Goal: Check status: Check status

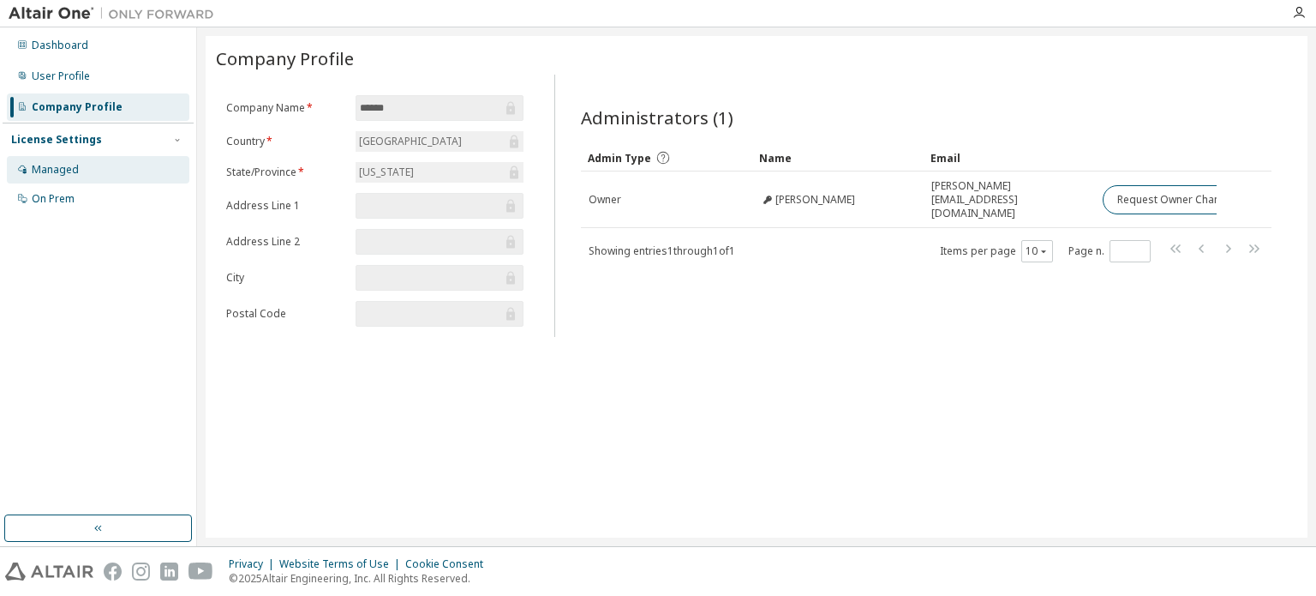
click at [85, 181] on div "Managed" at bounding box center [98, 169] width 183 height 27
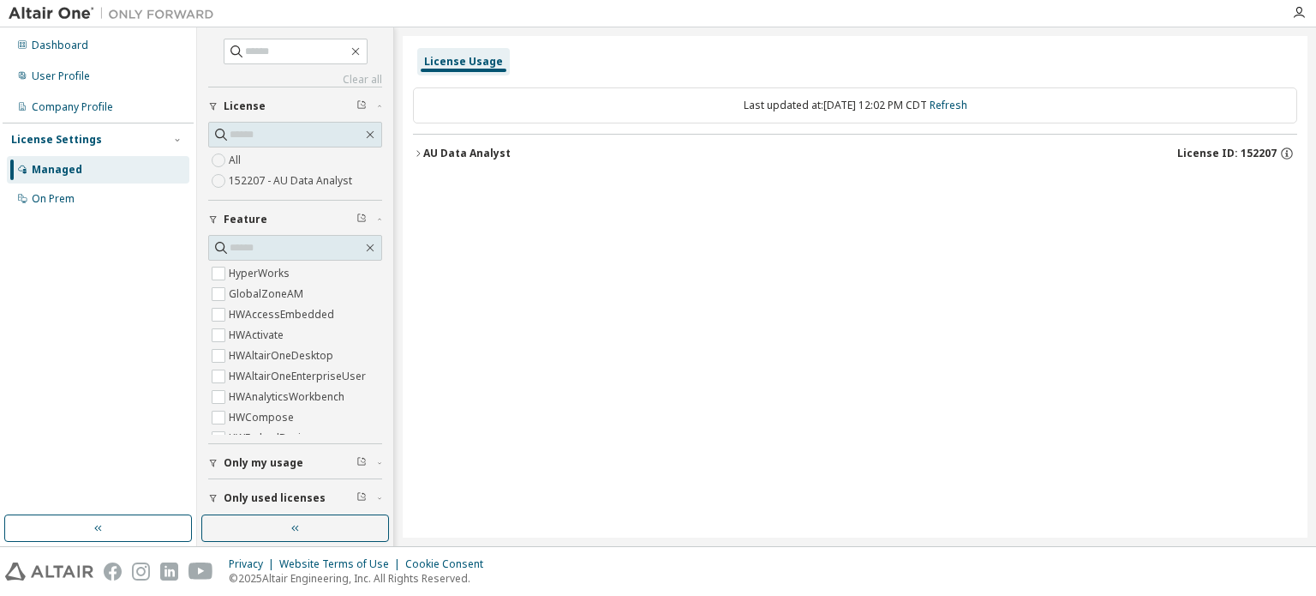
click at [495, 164] on button "AU Data Analyst License ID: 152207" at bounding box center [855, 154] width 884 height 38
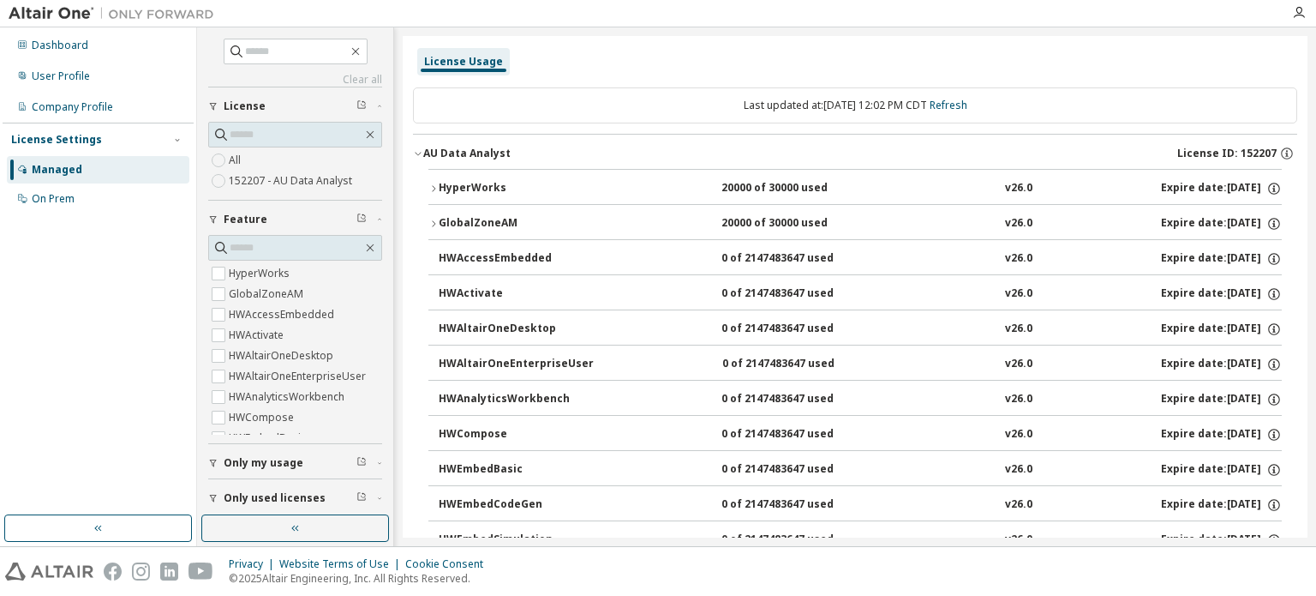
scroll to position [86, 0]
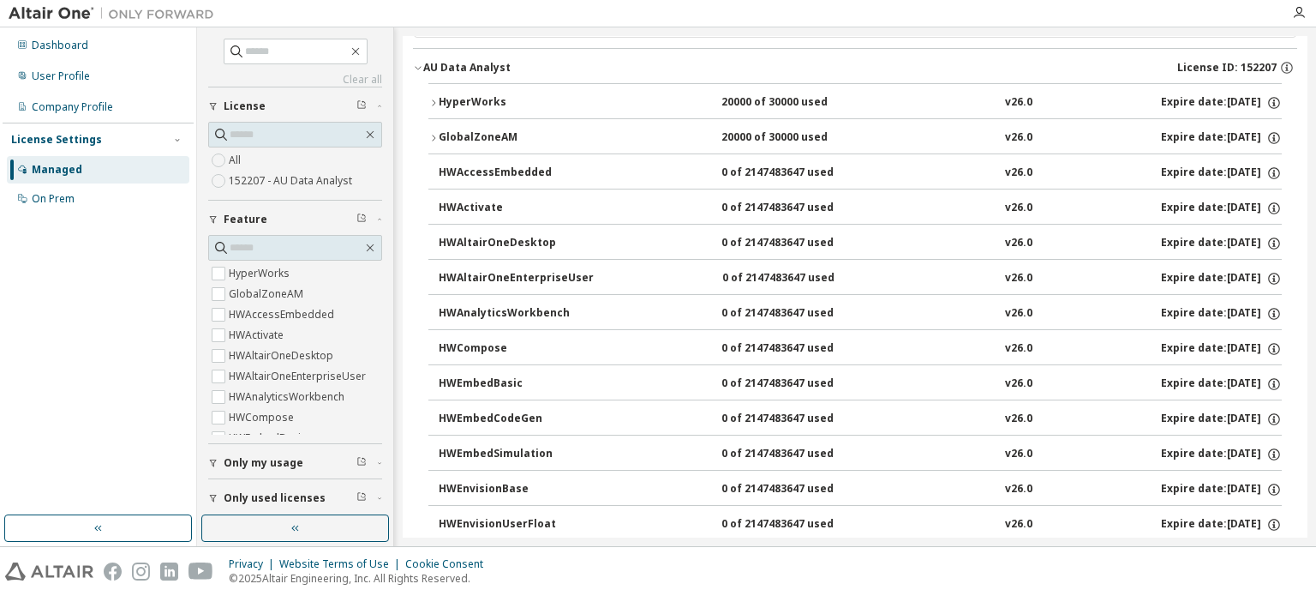
click at [485, 141] on div "GlobalZoneAM" at bounding box center [516, 137] width 154 height 15
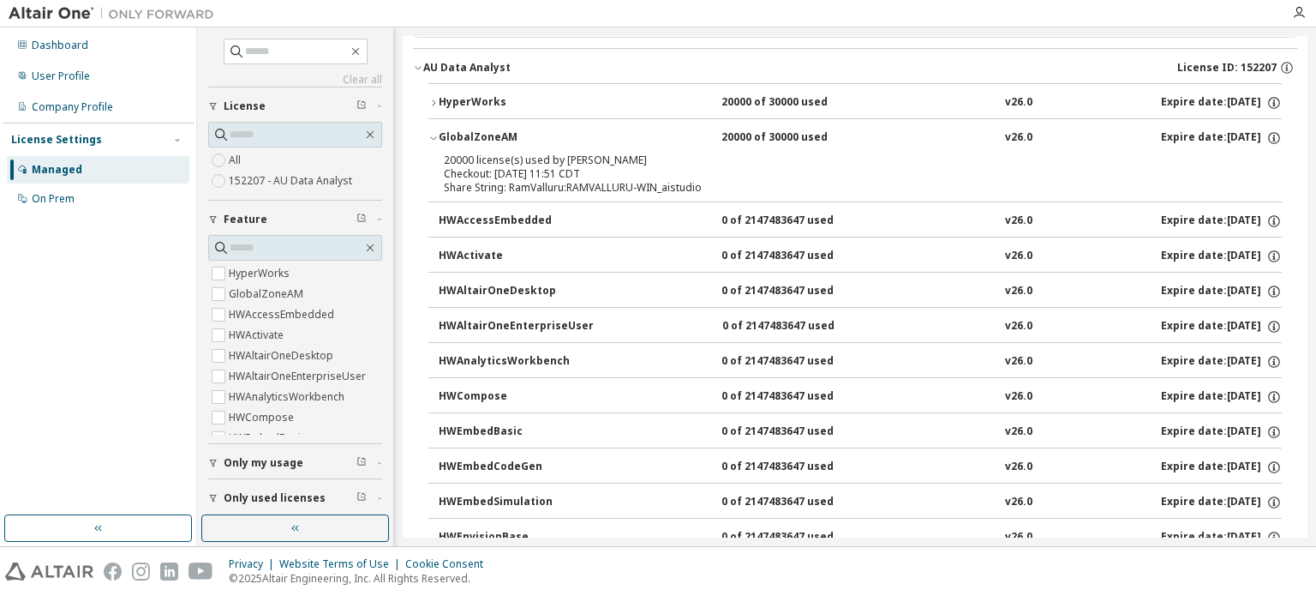
click at [480, 105] on div "HyperWorks" at bounding box center [516, 102] width 154 height 15
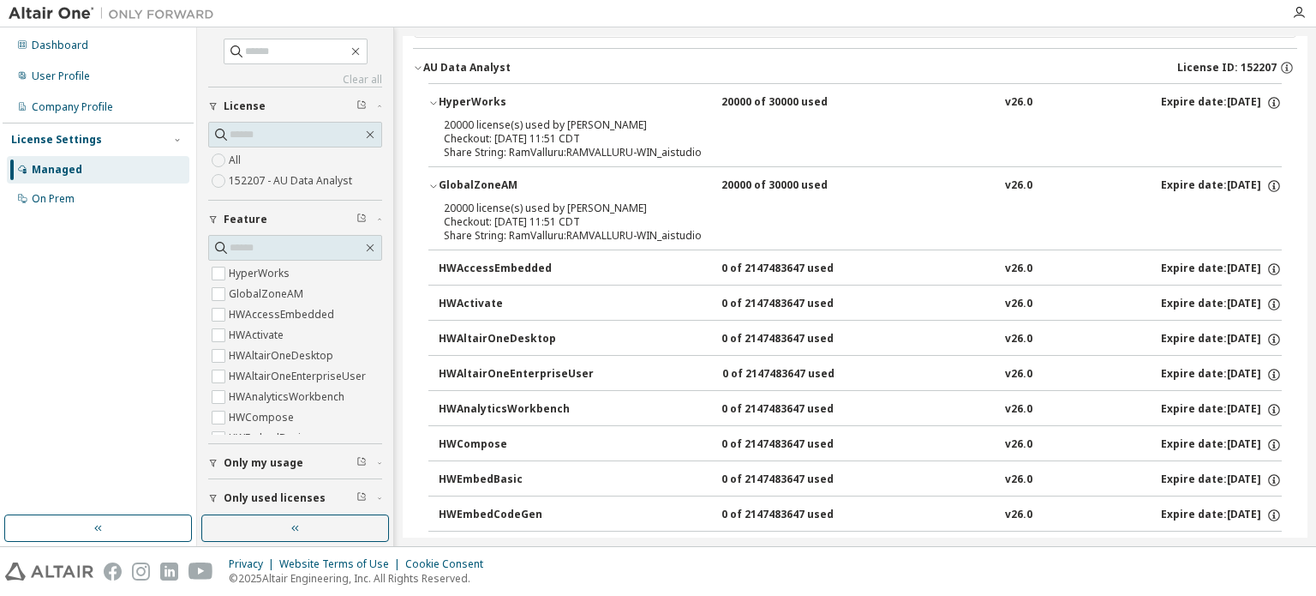
click at [480, 105] on div "HyperWorks" at bounding box center [516, 102] width 154 height 15
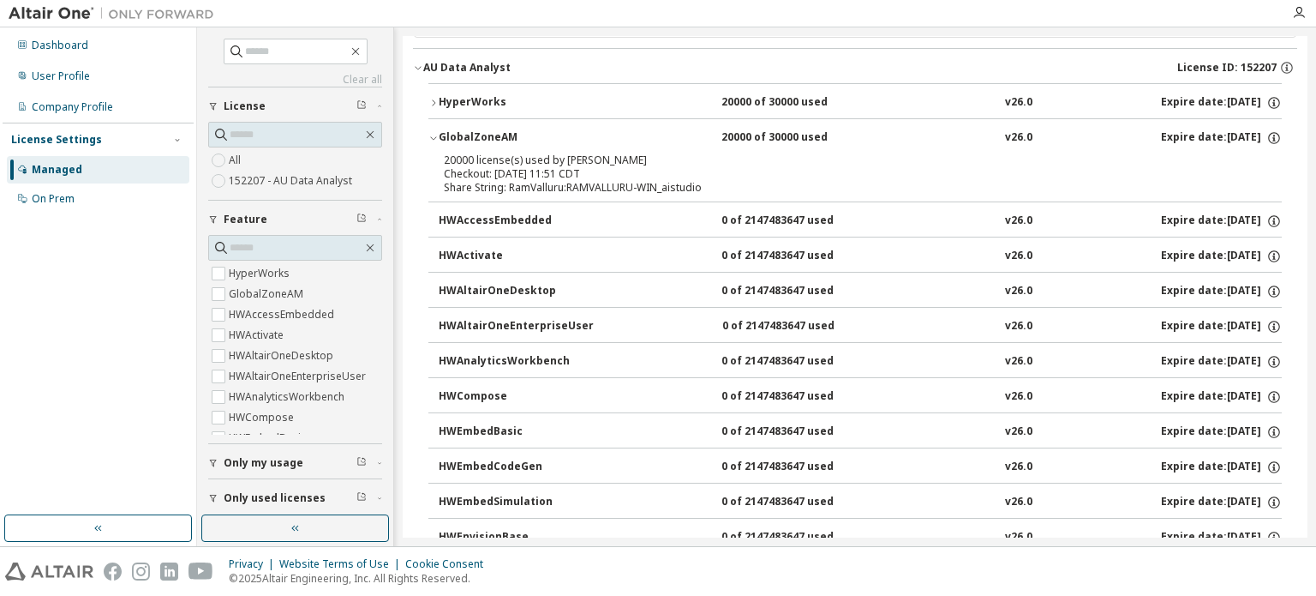
click at [480, 105] on div "HyperWorks" at bounding box center [516, 102] width 154 height 15
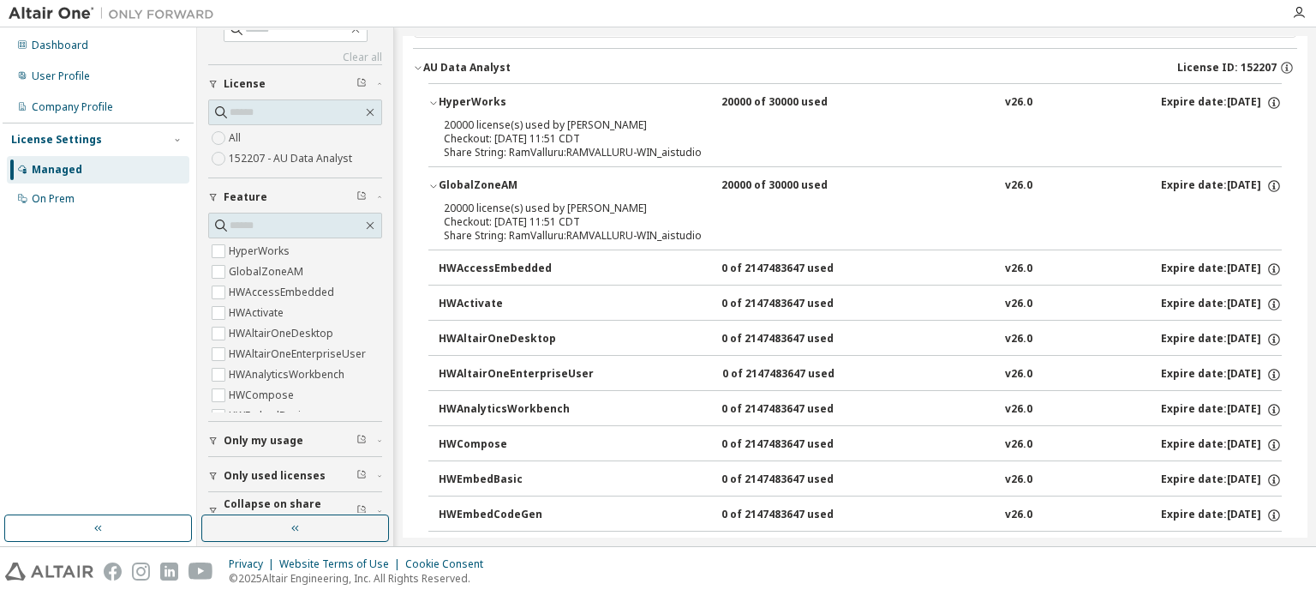
scroll to position [42, 0]
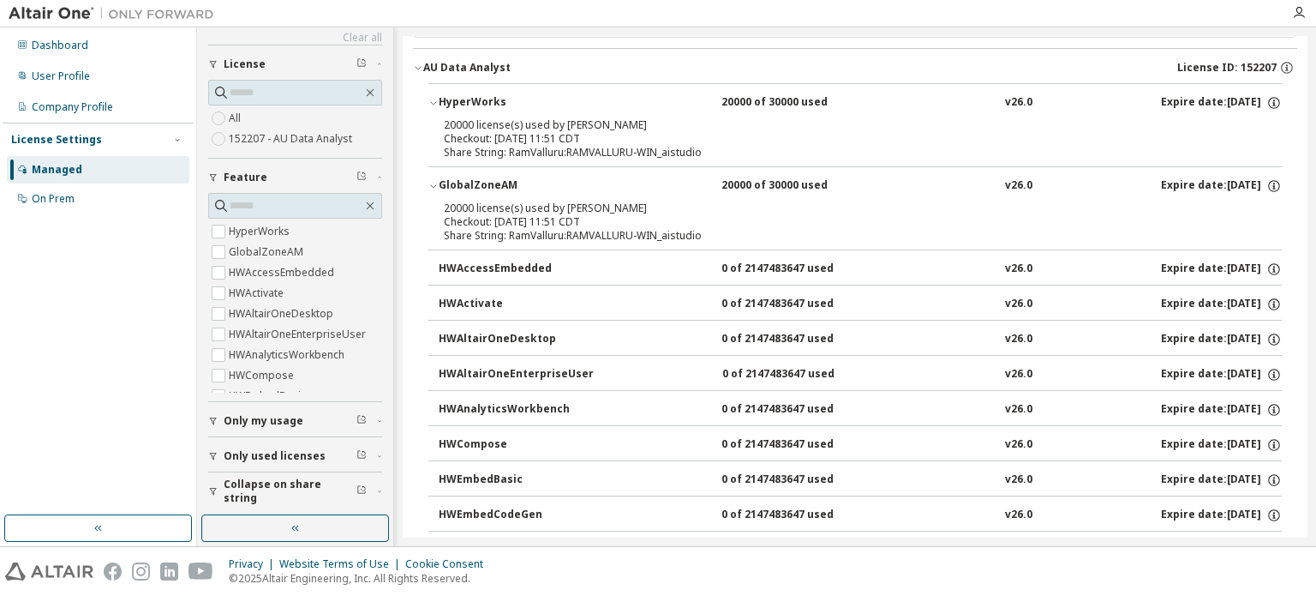
click at [290, 453] on span "Only used licenses" at bounding box center [275, 456] width 102 height 14
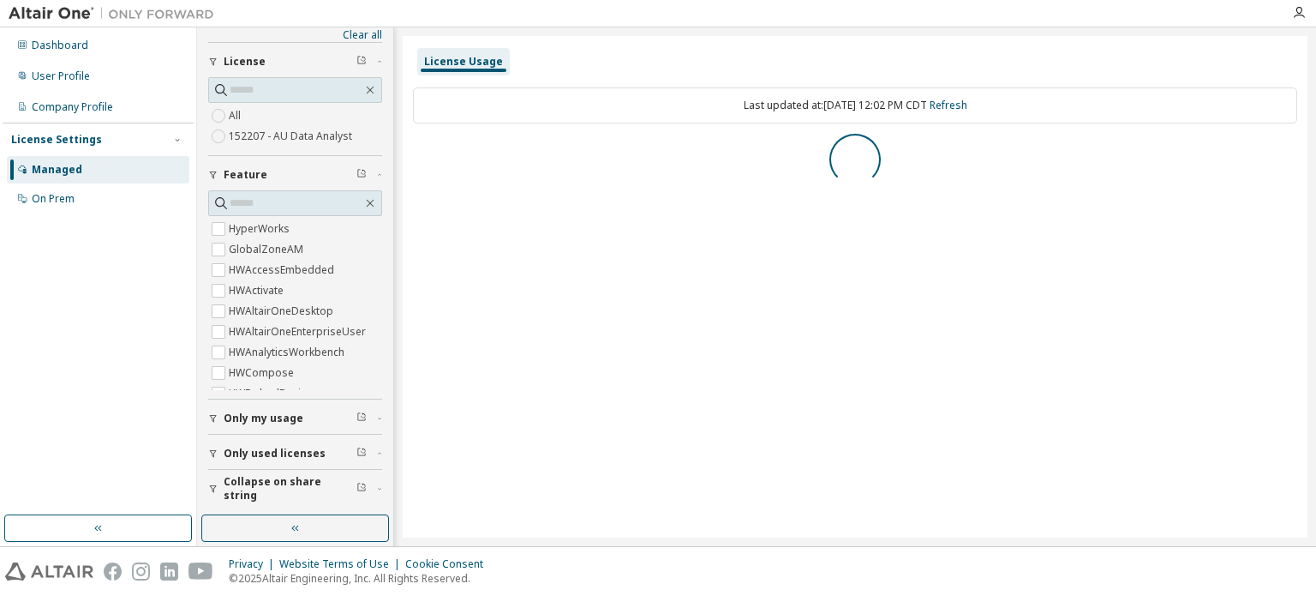
scroll to position [0, 0]
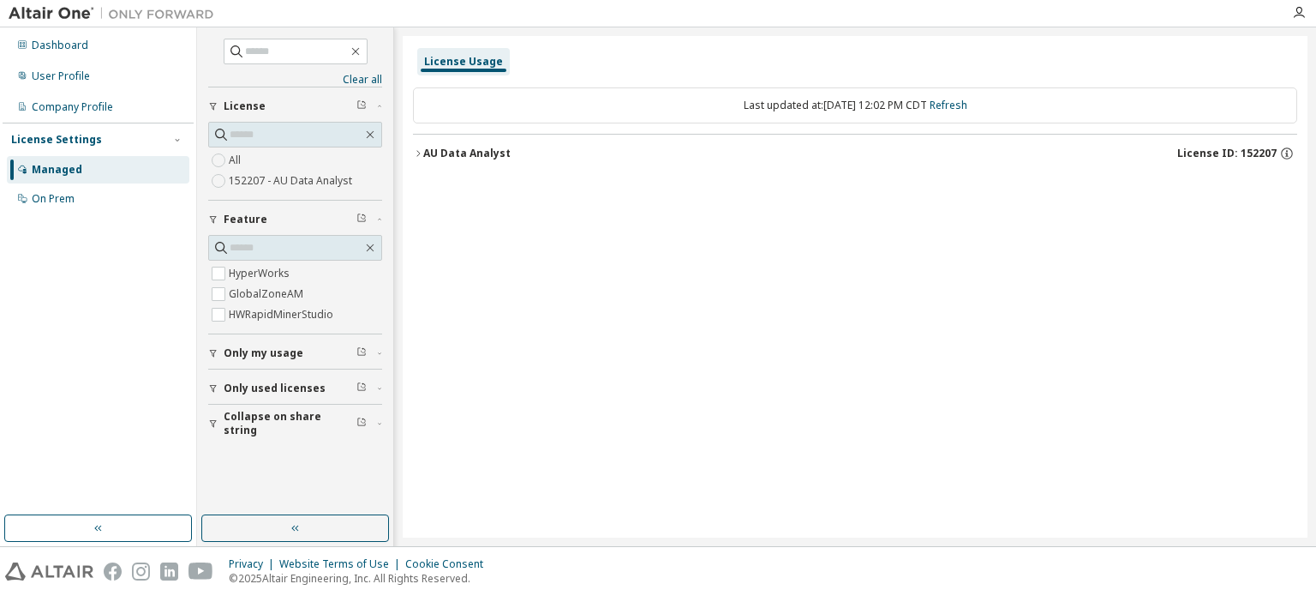
click at [229, 434] on div "Collapse on share string Only used licenses Yes No Only my usage Feature HyperW…" at bounding box center [295, 263] width 174 height 352
click at [420, 162] on button "AU Data Analyst License ID: 152207" at bounding box center [855, 154] width 884 height 38
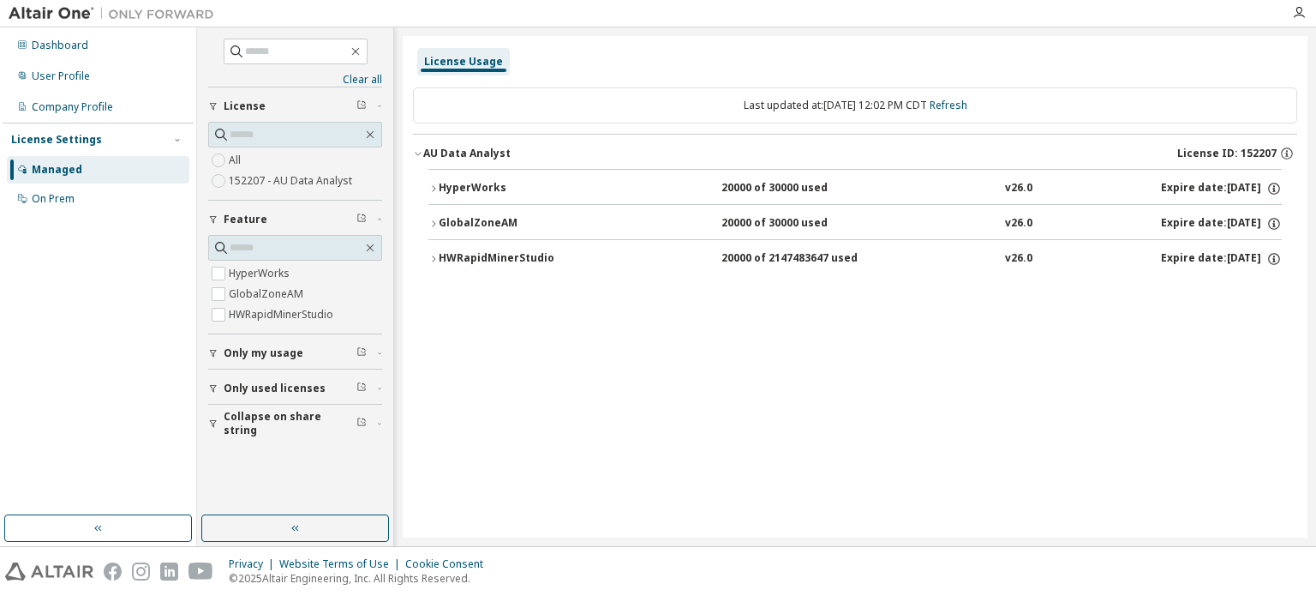
click at [487, 189] on div "HyperWorks" at bounding box center [516, 188] width 154 height 15
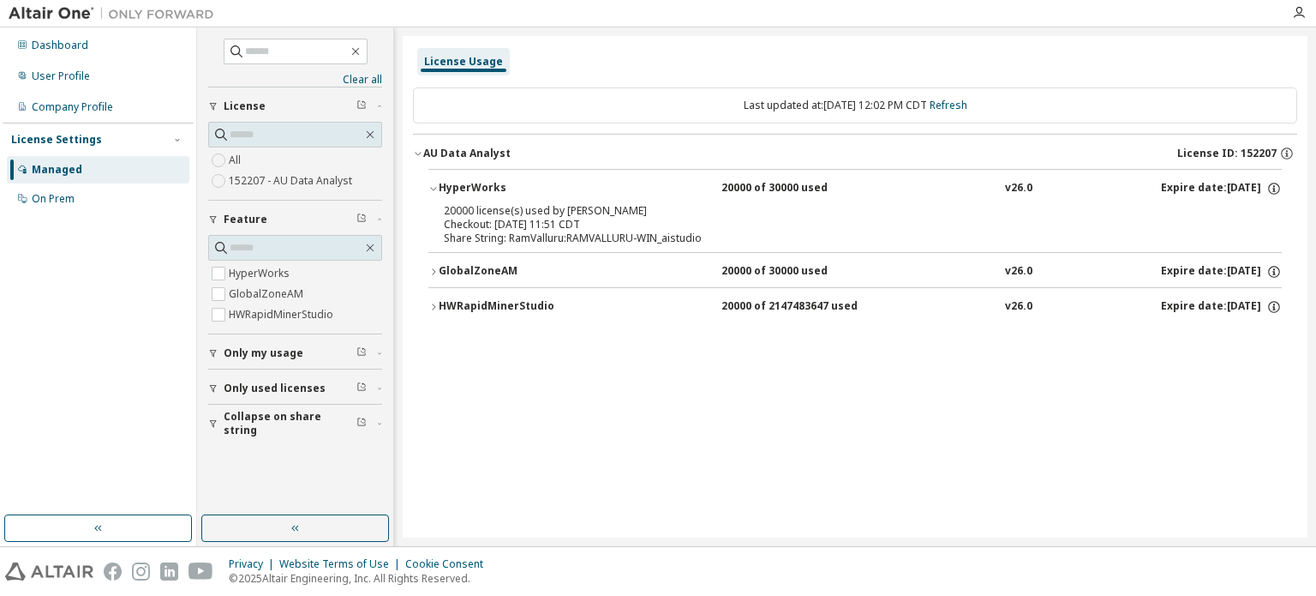
click at [470, 268] on div "GlobalZoneAM" at bounding box center [516, 271] width 154 height 15
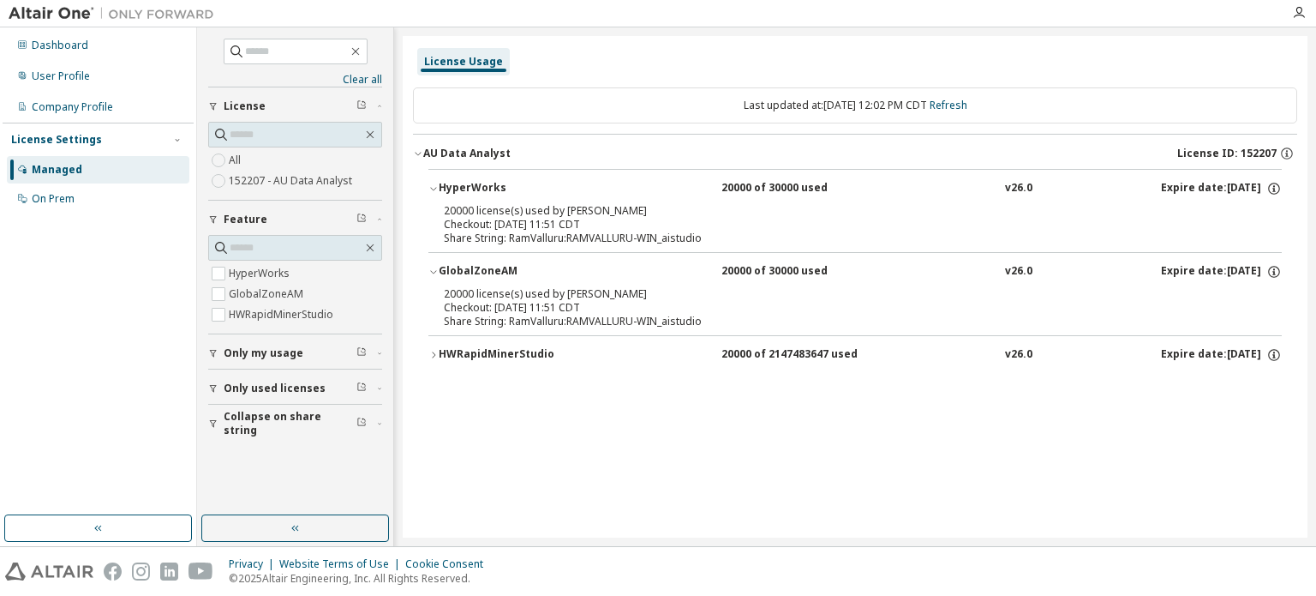
click at [470, 268] on div "GlobalZoneAM" at bounding box center [516, 271] width 154 height 15
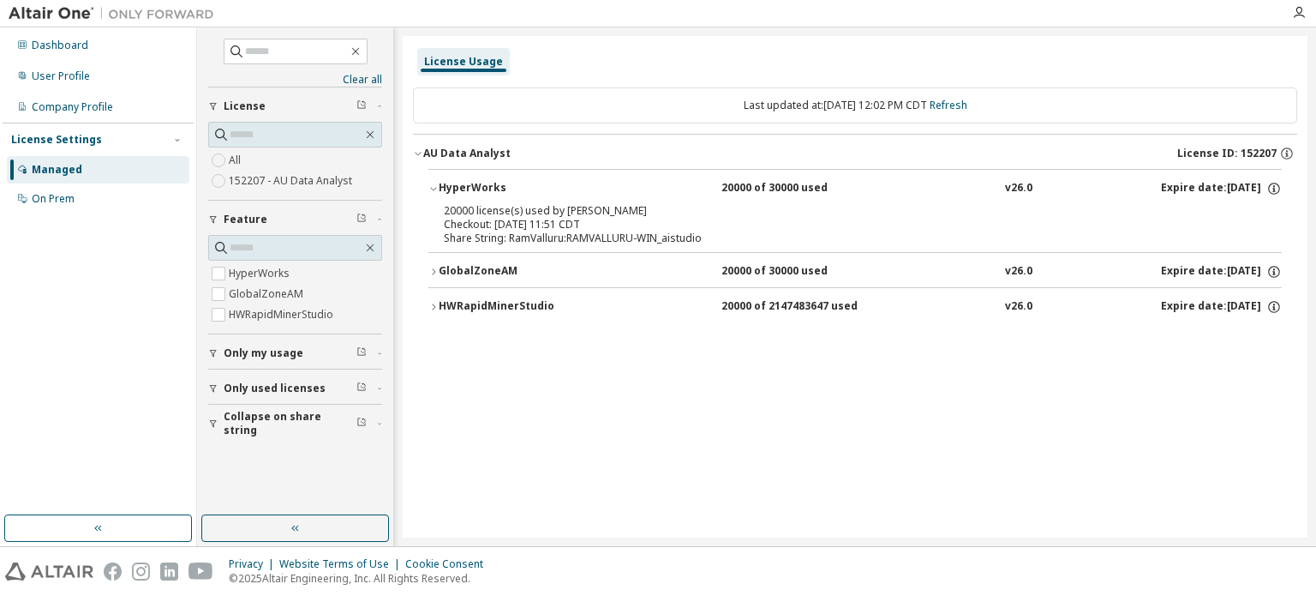
click at [514, 200] on button "HyperWorks 20000 of 30000 used v26.0 Expire date: 2026-07-23" at bounding box center [854, 189] width 853 height 38
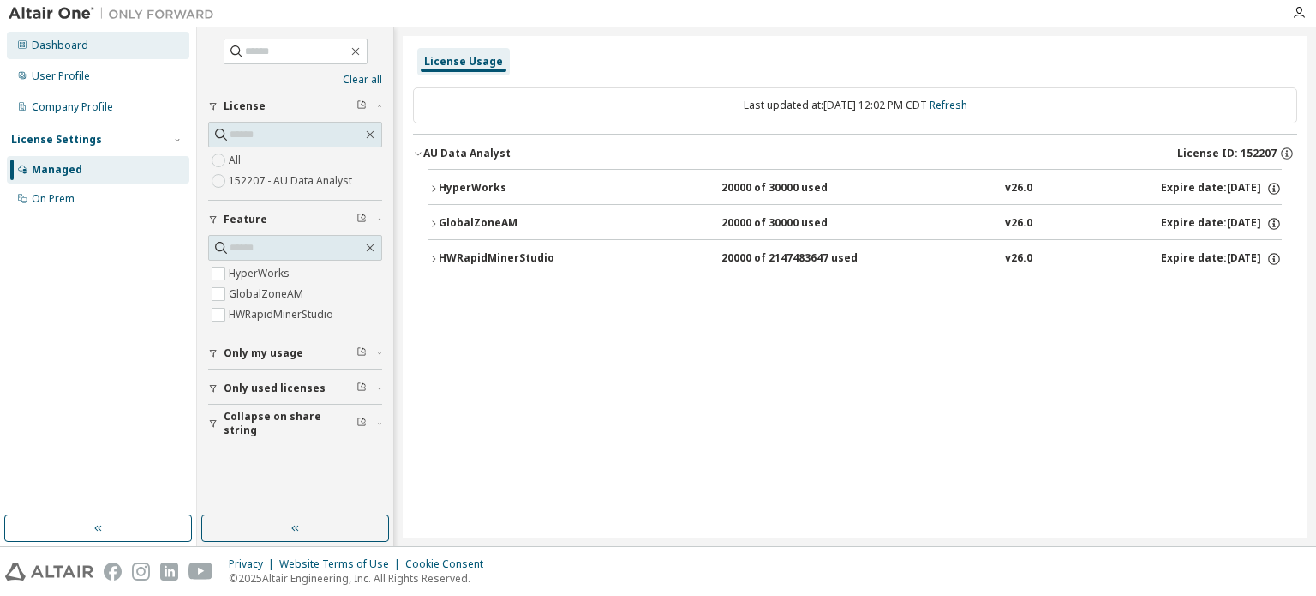
click at [68, 48] on div "Dashboard" at bounding box center [60, 46] width 57 height 14
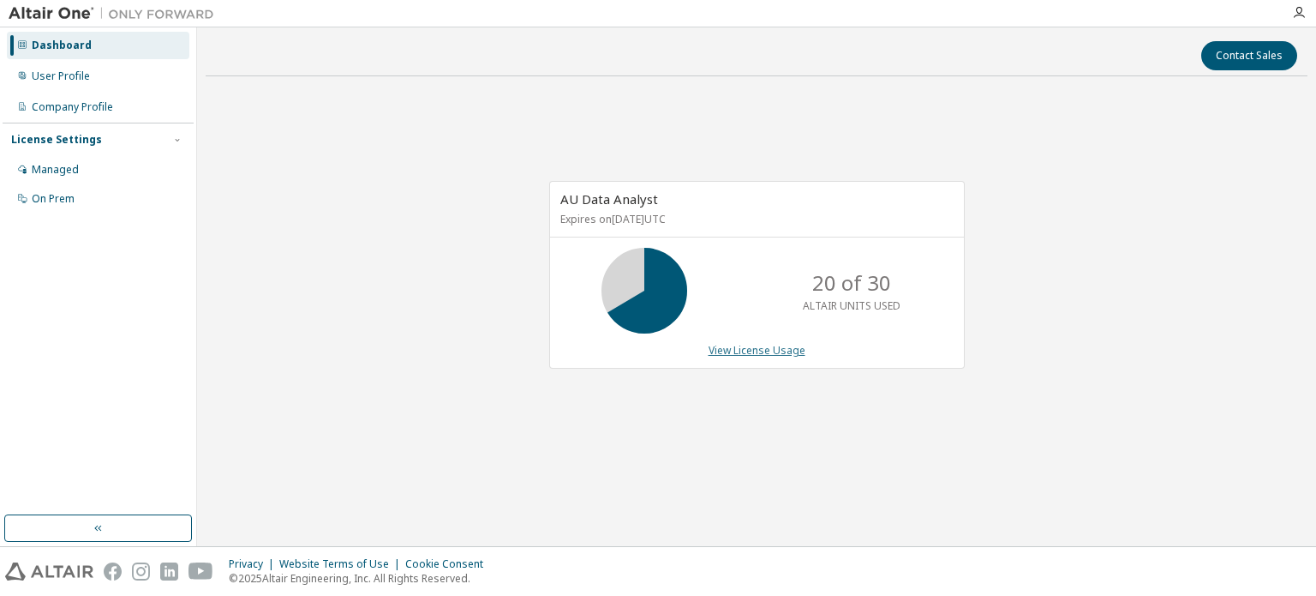
click at [760, 345] on link "View License Usage" at bounding box center [757, 350] width 97 height 15
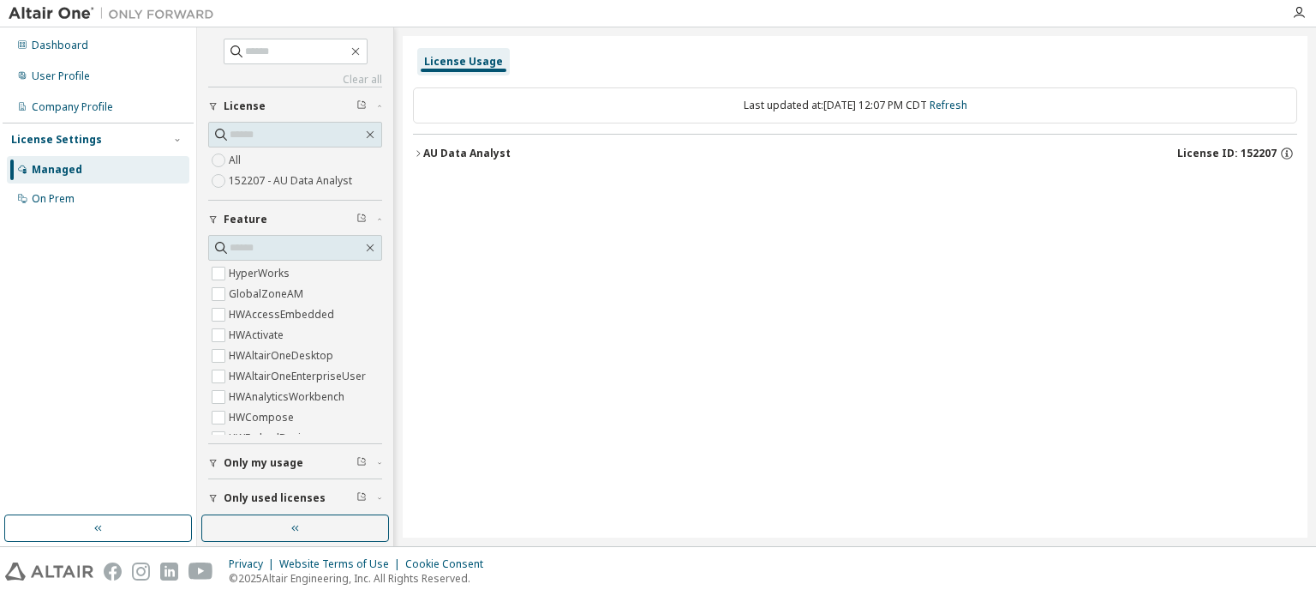
click at [453, 171] on button "AU Data Analyst License ID: 152207" at bounding box center [855, 154] width 884 height 38
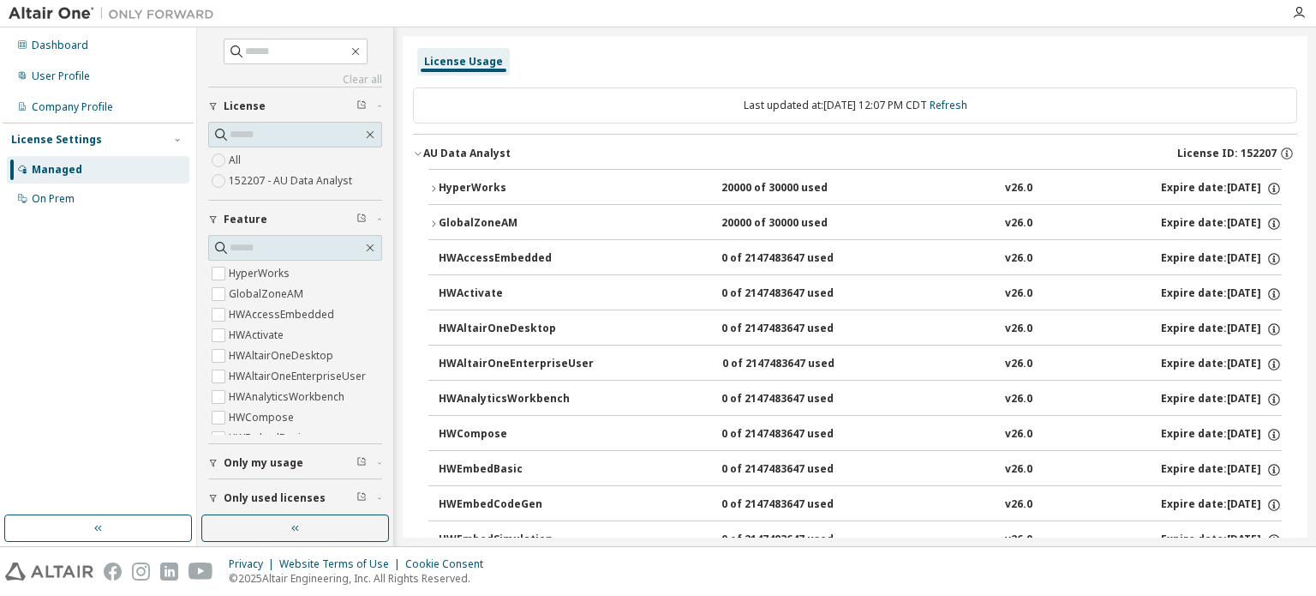
click at [541, 191] on div "HyperWorks" at bounding box center [516, 188] width 154 height 15
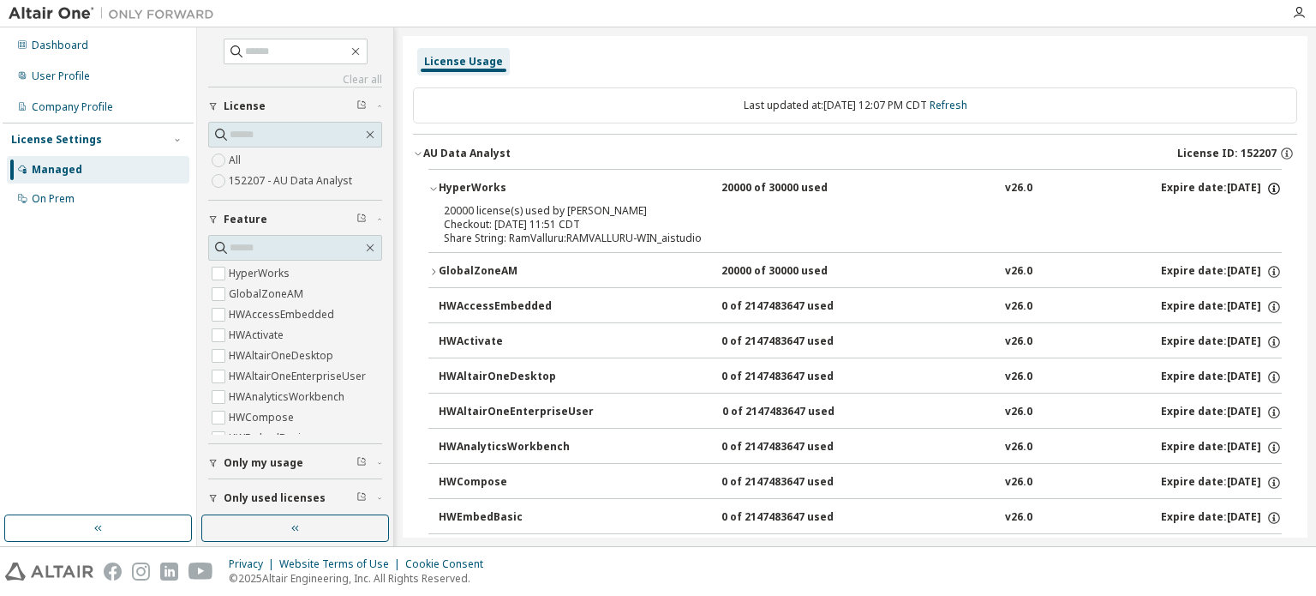
drag, startPoint x: 650, startPoint y: 205, endPoint x: 1263, endPoint y: 189, distance: 612.9
click at [1266, 189] on icon "button" at bounding box center [1273, 188] width 15 height 15
click at [1252, 226] on div "Options: NONE Borrow Limits: 336" at bounding box center [1223, 231] width 99 height 50
click at [1284, 151] on icon "button" at bounding box center [1287, 153] width 12 height 12
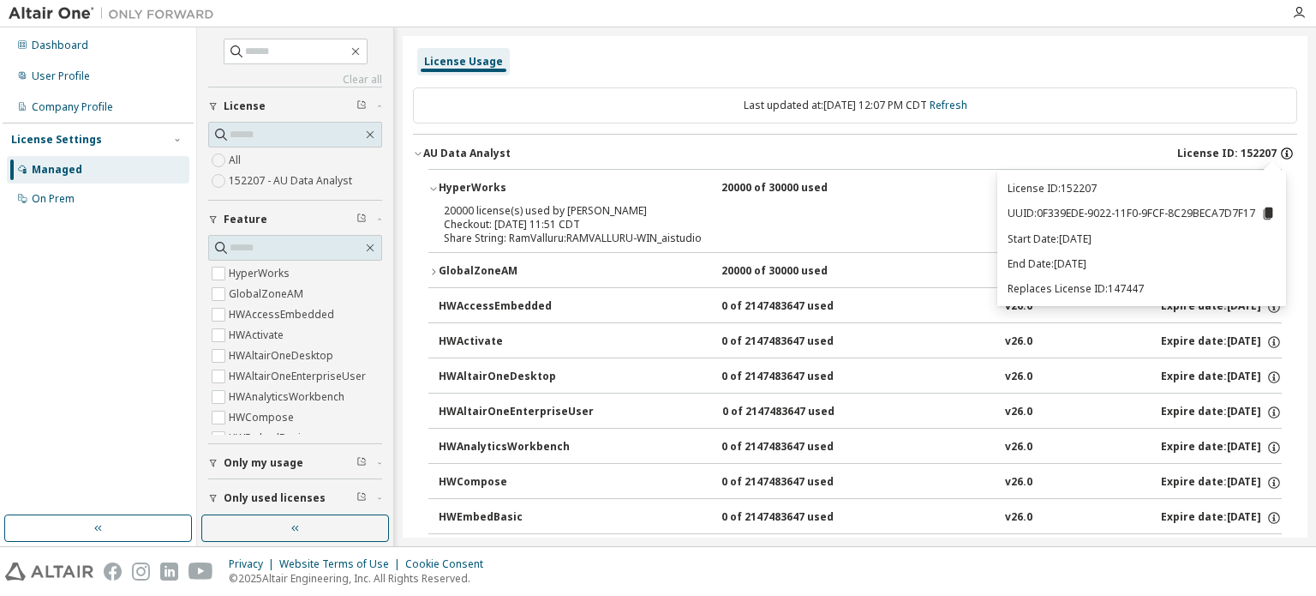
click at [1284, 151] on icon "button" at bounding box center [1287, 153] width 12 height 12
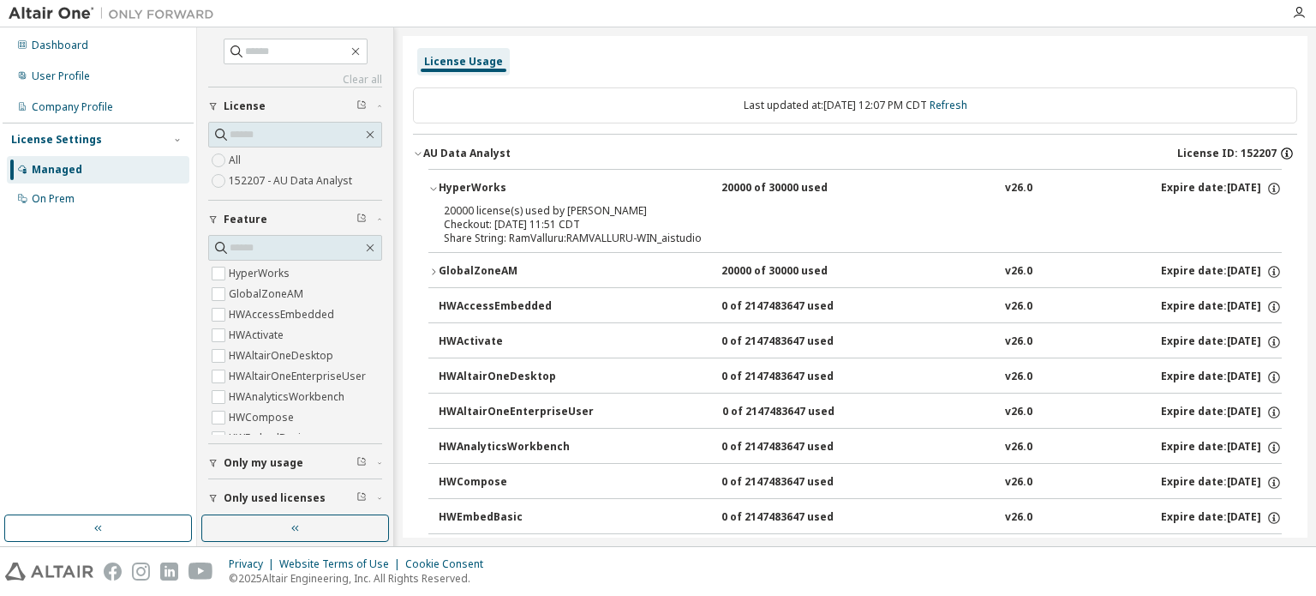
click at [1284, 151] on icon "button" at bounding box center [1287, 153] width 12 height 12
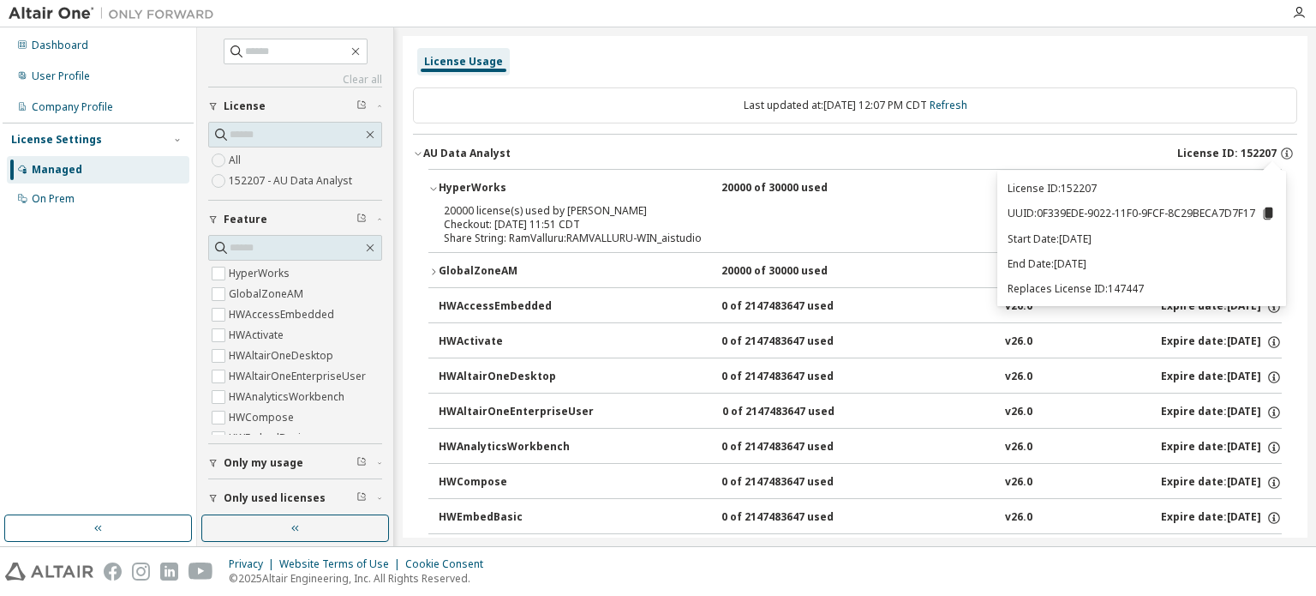
click at [1258, 210] on p "UUID: 0F339EDE-9022-11F0-9FCF-8C29BECA7D7F17" at bounding box center [1142, 213] width 268 height 15
click at [70, 171] on div "Managed" at bounding box center [57, 170] width 51 height 14
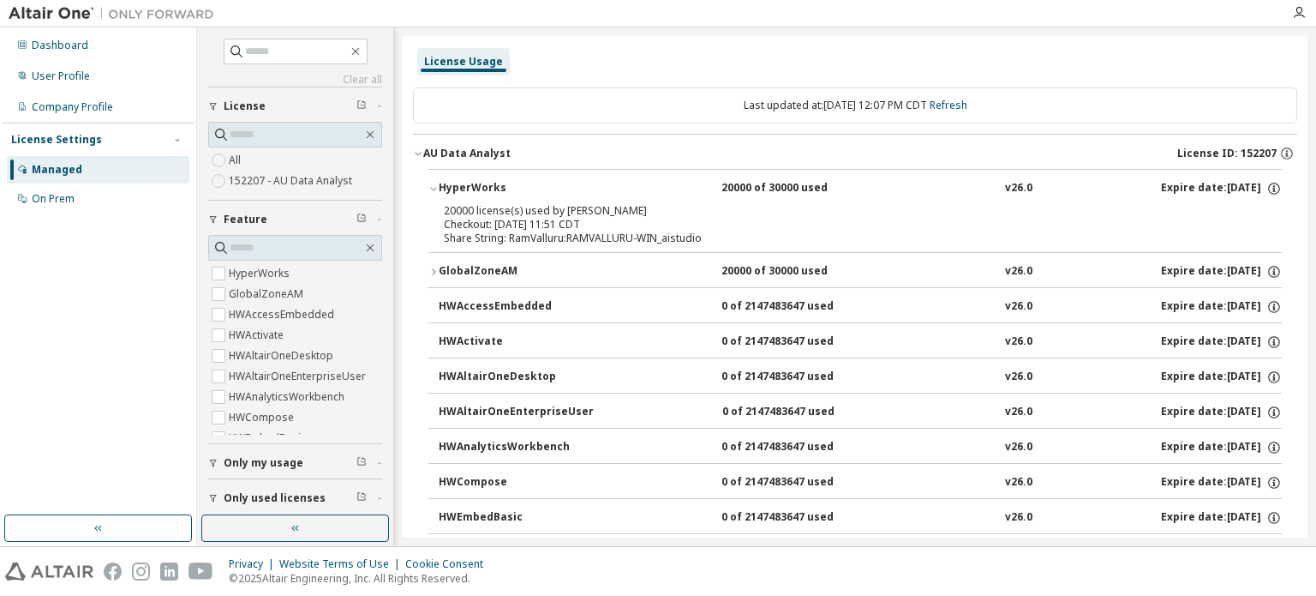
click at [70, 171] on div "Managed" at bounding box center [57, 170] width 51 height 14
click at [90, 77] on div "User Profile" at bounding box center [98, 76] width 183 height 27
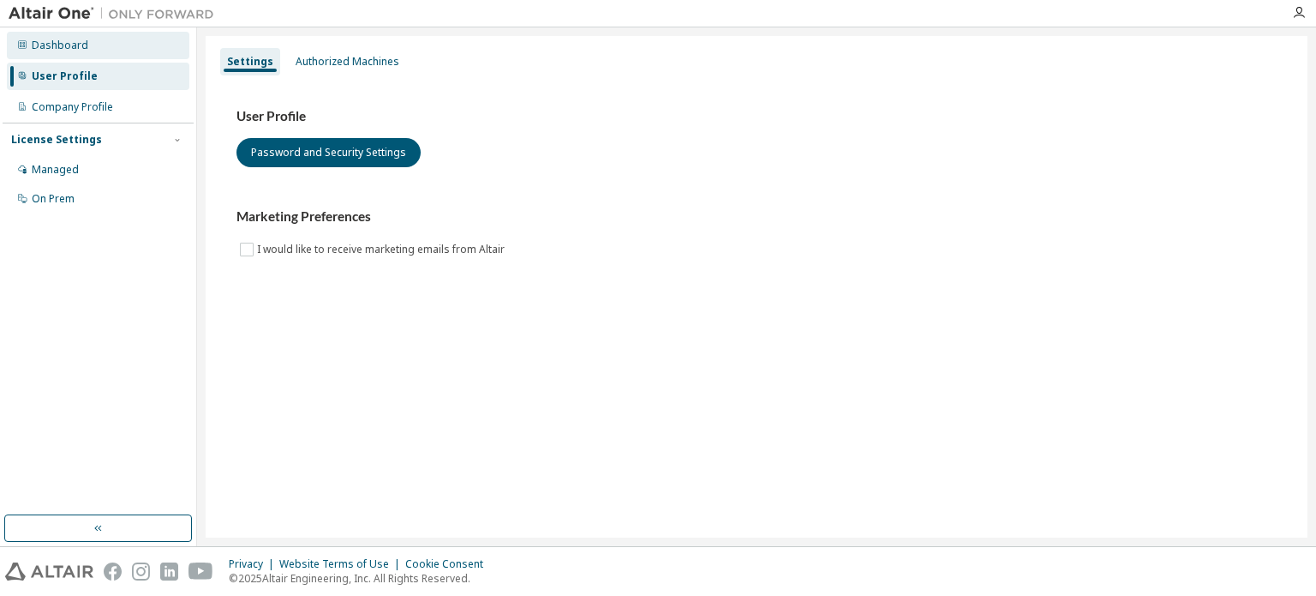
click at [81, 40] on div "Dashboard" at bounding box center [60, 46] width 57 height 14
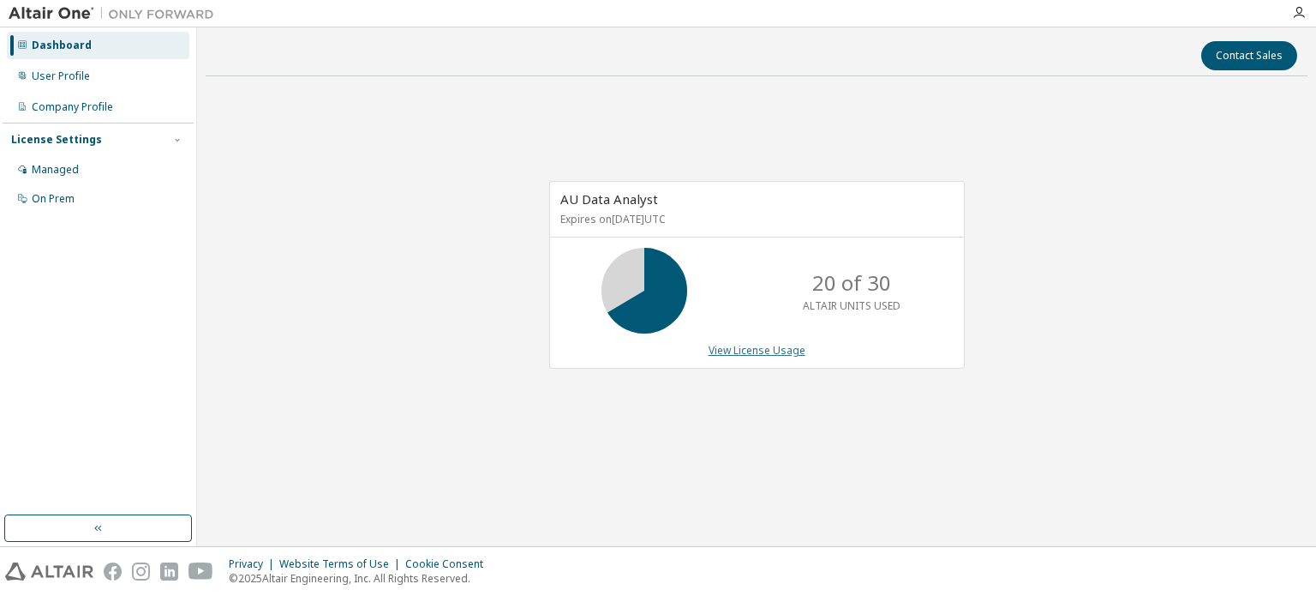
click at [779, 350] on link "View License Usage" at bounding box center [757, 350] width 97 height 15
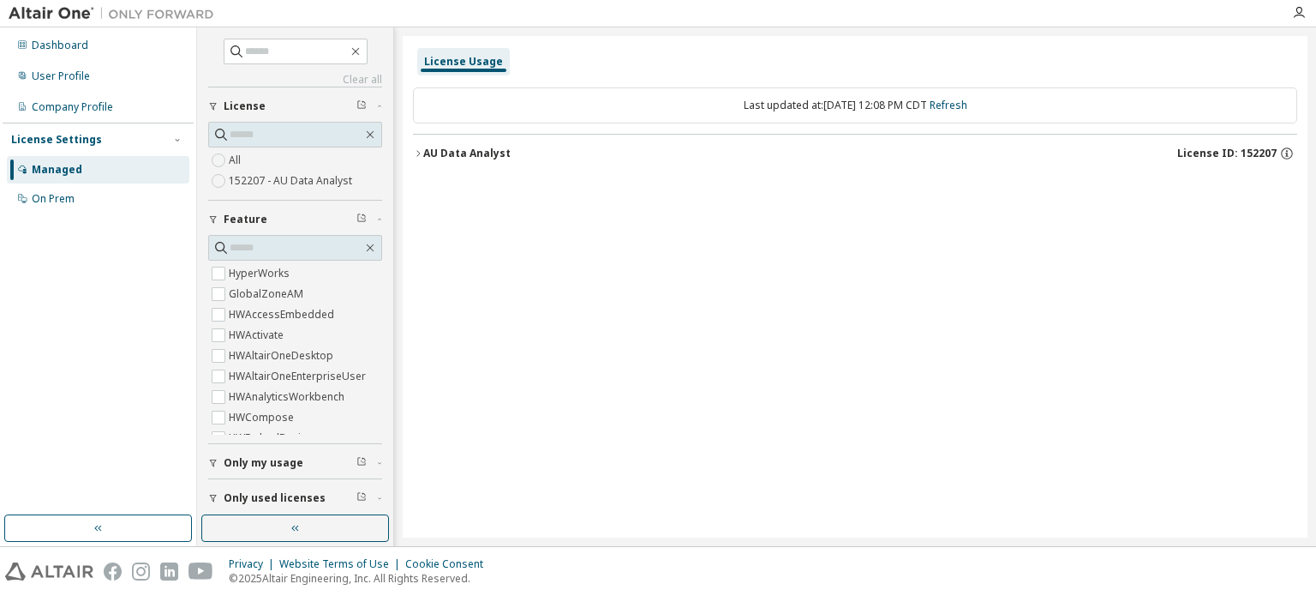
click at [422, 149] on button "AU Data Analyst License ID: 152207" at bounding box center [855, 154] width 884 height 38
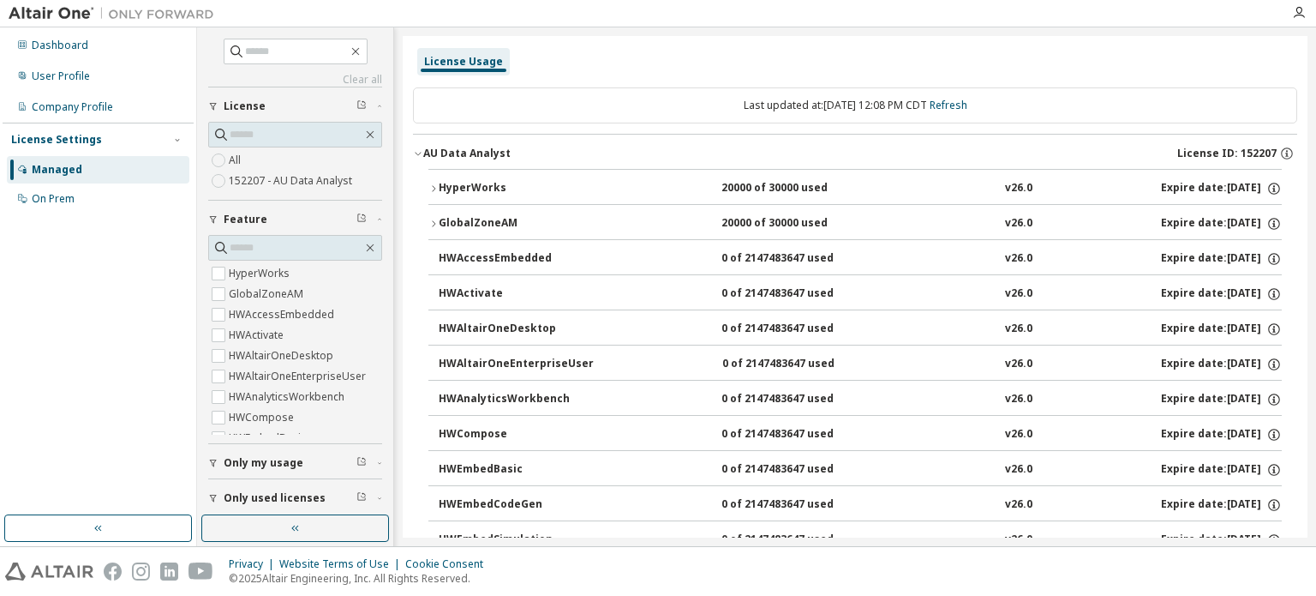
click at [439, 223] on div "GlobalZoneAM" at bounding box center [516, 223] width 154 height 15
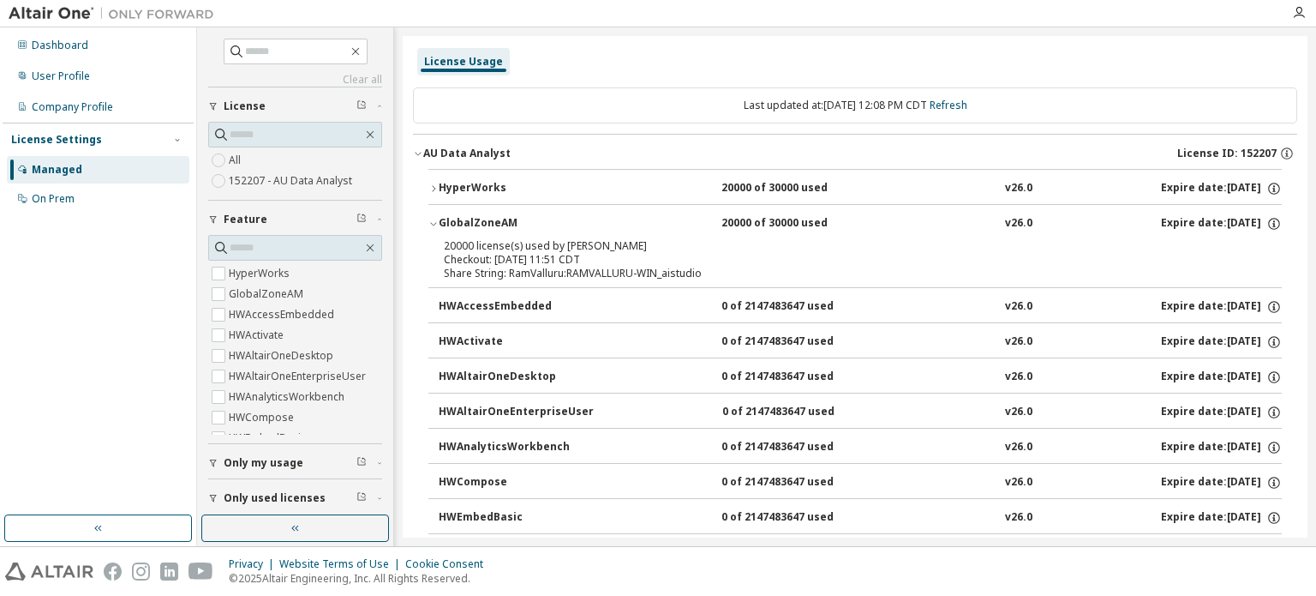
click at [442, 187] on div "HyperWorks" at bounding box center [516, 188] width 154 height 15
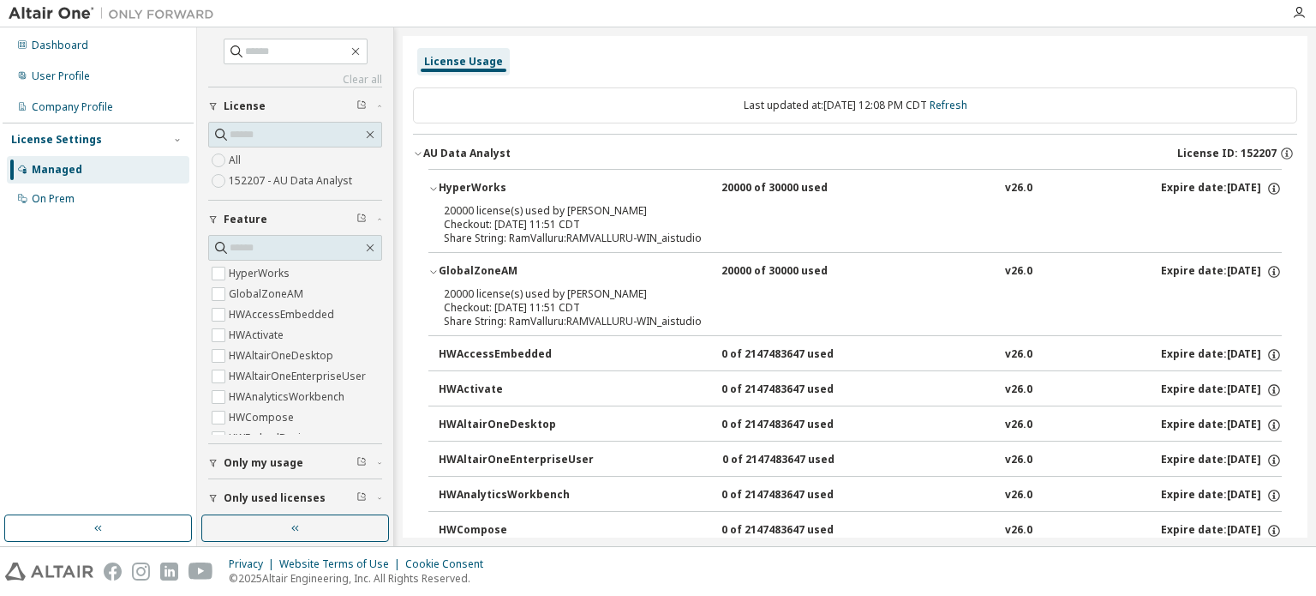
click at [442, 187] on div "HyperWorks" at bounding box center [516, 188] width 154 height 15
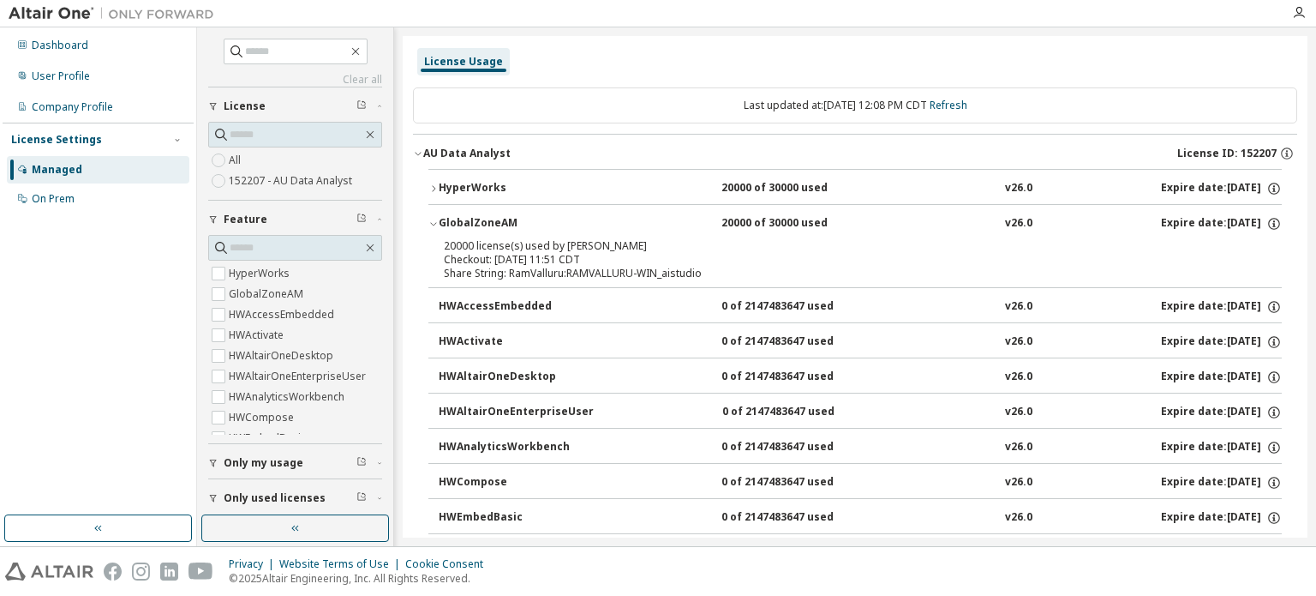
click at [442, 187] on div "HyperWorks" at bounding box center [516, 188] width 154 height 15
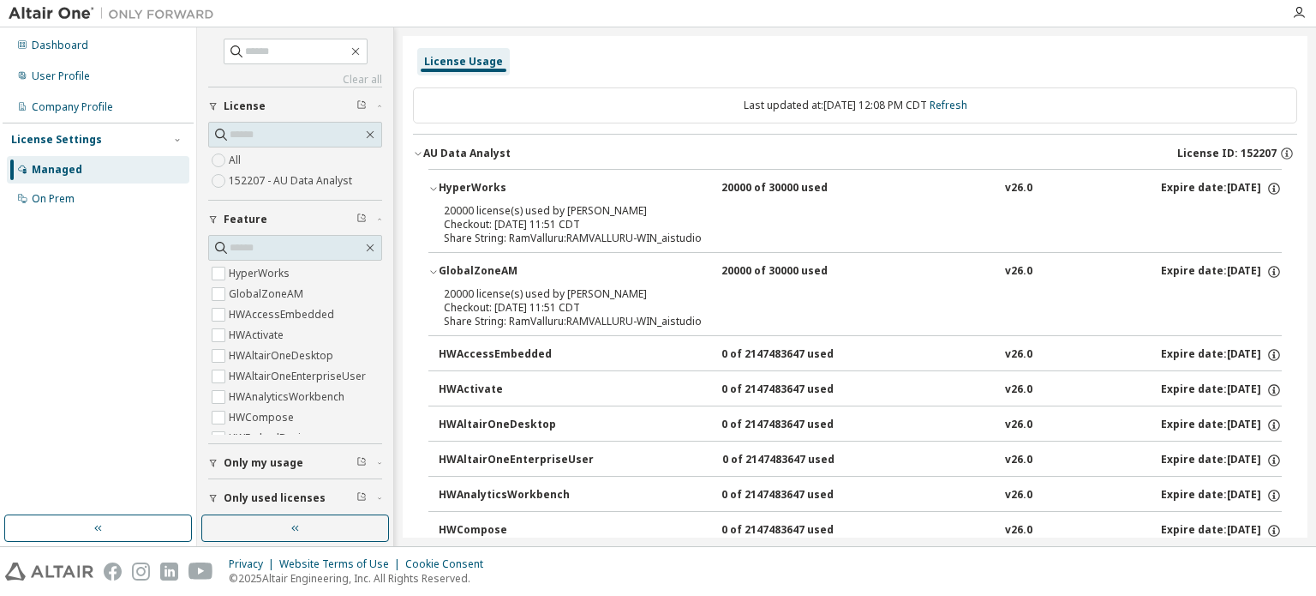
click at [442, 187] on div "HyperWorks" at bounding box center [516, 188] width 154 height 15
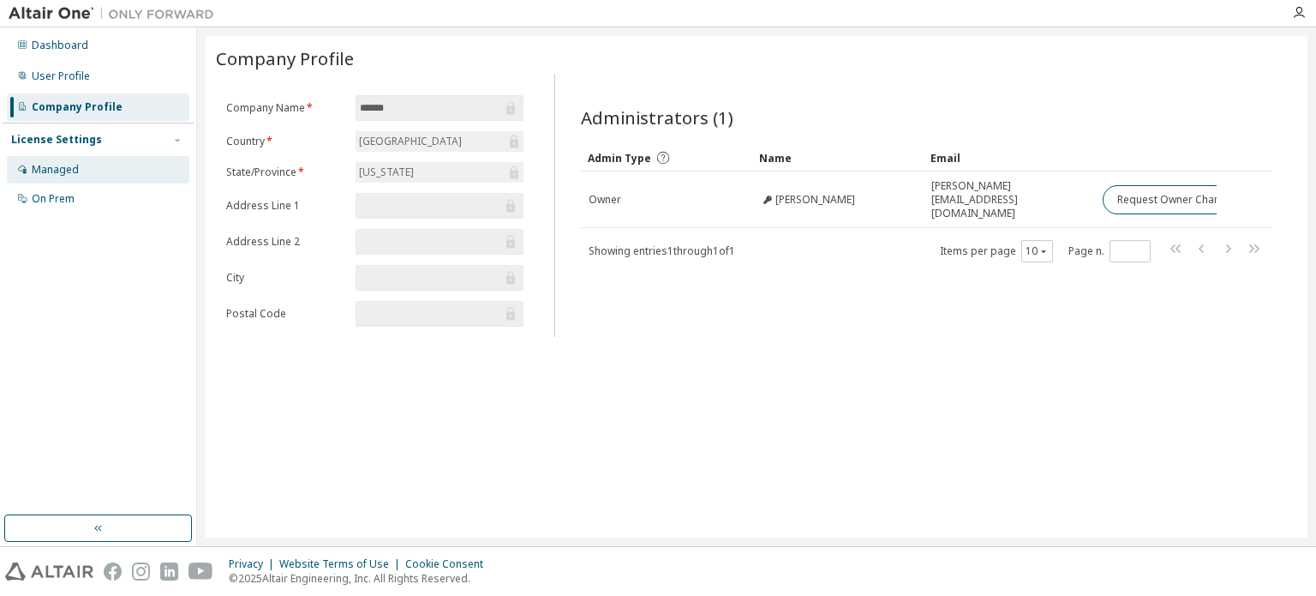
click at [67, 174] on div "Managed" at bounding box center [55, 170] width 47 height 14
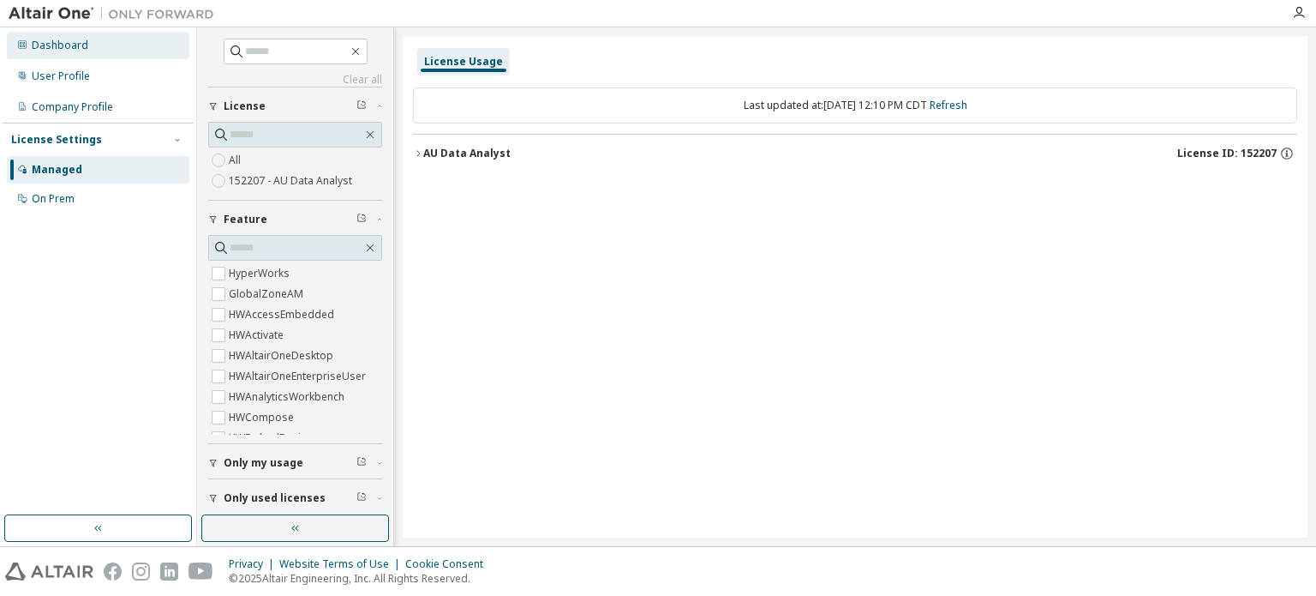
click at [68, 49] on div "Dashboard" at bounding box center [60, 46] width 57 height 14
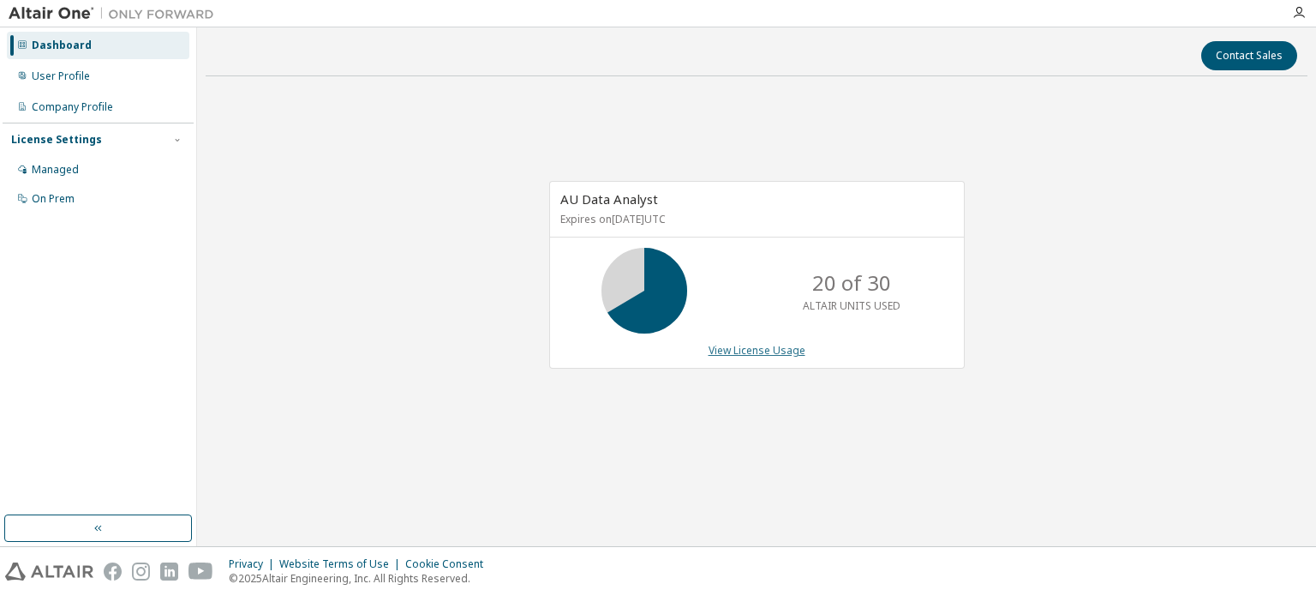
click at [768, 350] on link "View License Usage" at bounding box center [757, 350] width 97 height 15
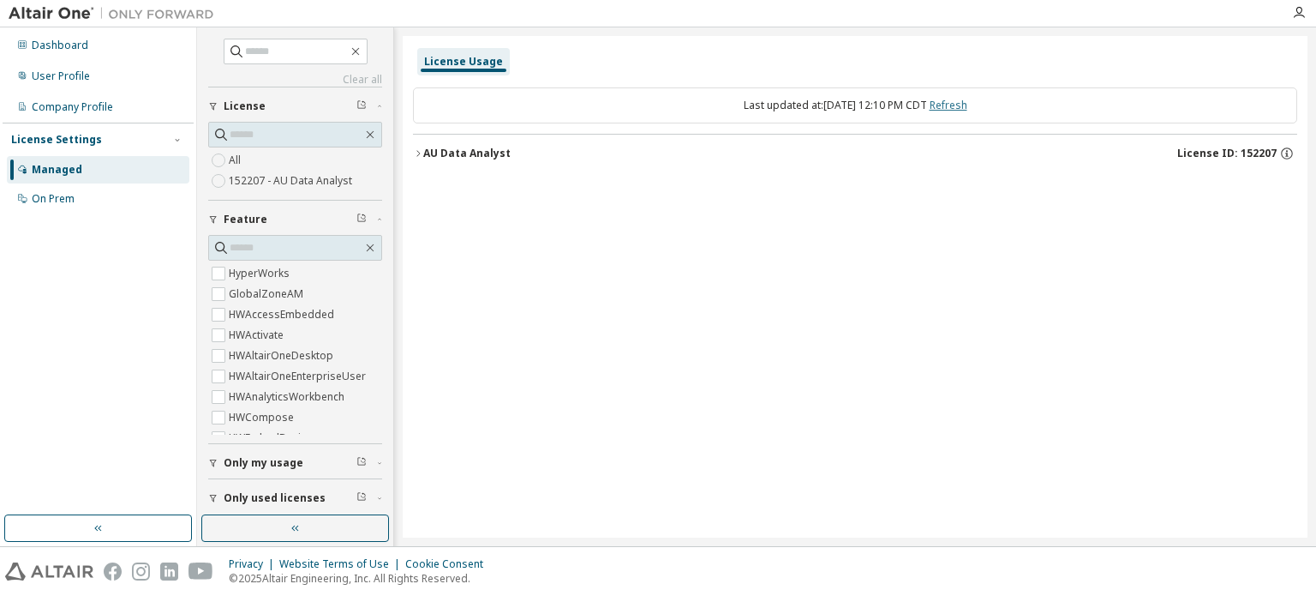
click at [967, 101] on link "Refresh" at bounding box center [949, 105] width 38 height 15
click at [967, 105] on link "Refresh" at bounding box center [949, 105] width 38 height 15
click at [491, 147] on div "AU Data Analyst" at bounding box center [466, 154] width 87 height 14
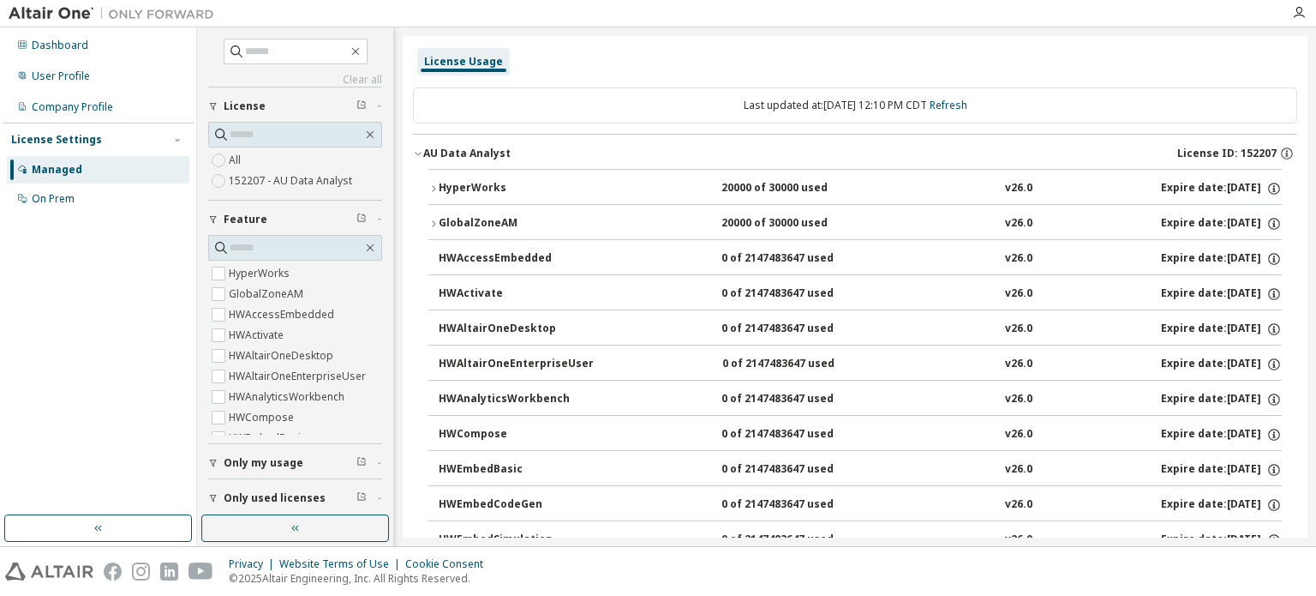
click at [491, 147] on div "AU Data Analyst" at bounding box center [466, 154] width 87 height 14
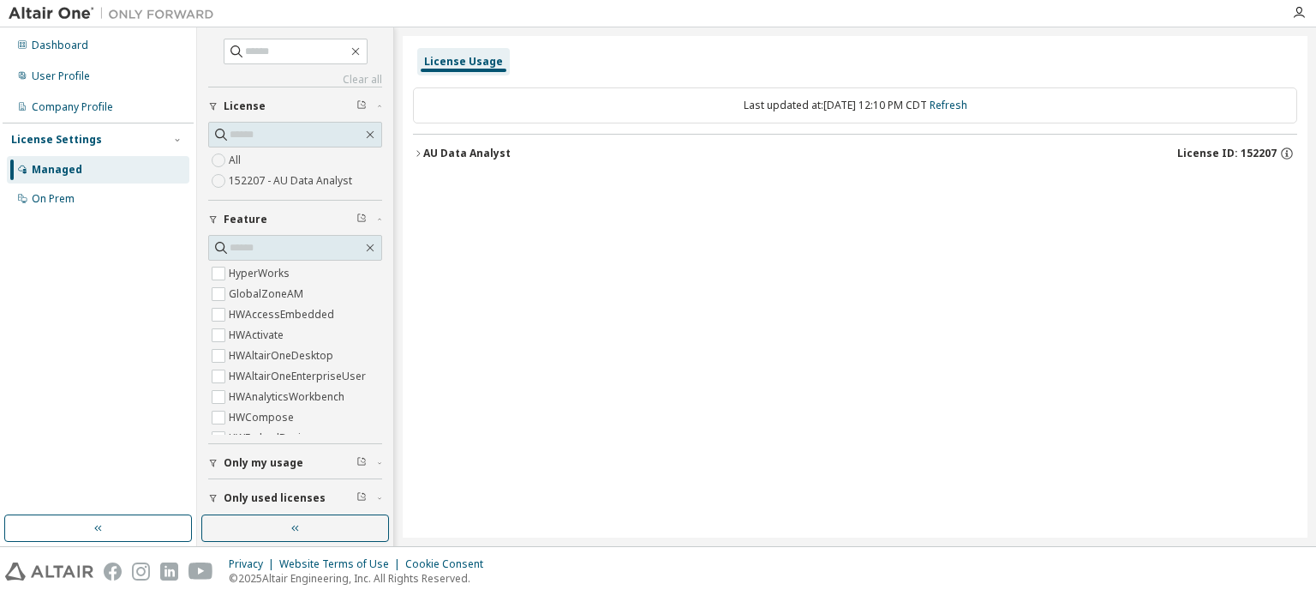
click at [491, 147] on div "AU Data Analyst" at bounding box center [466, 154] width 87 height 14
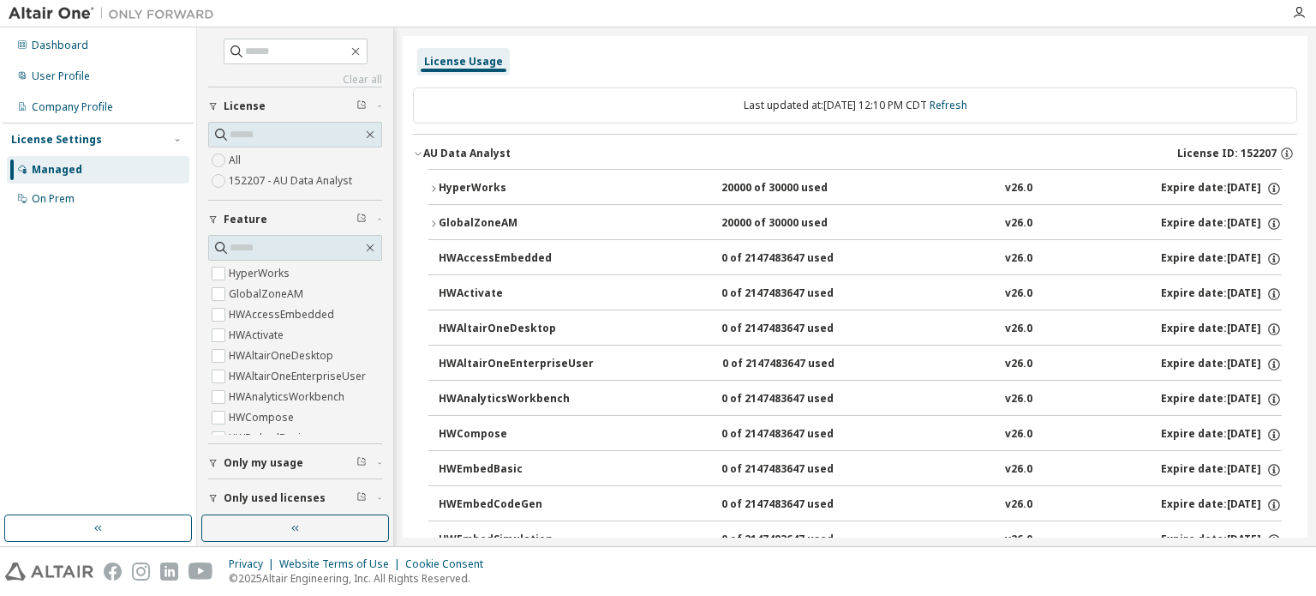
click at [725, 189] on div "20000 of 30000 used" at bounding box center [798, 188] width 154 height 15
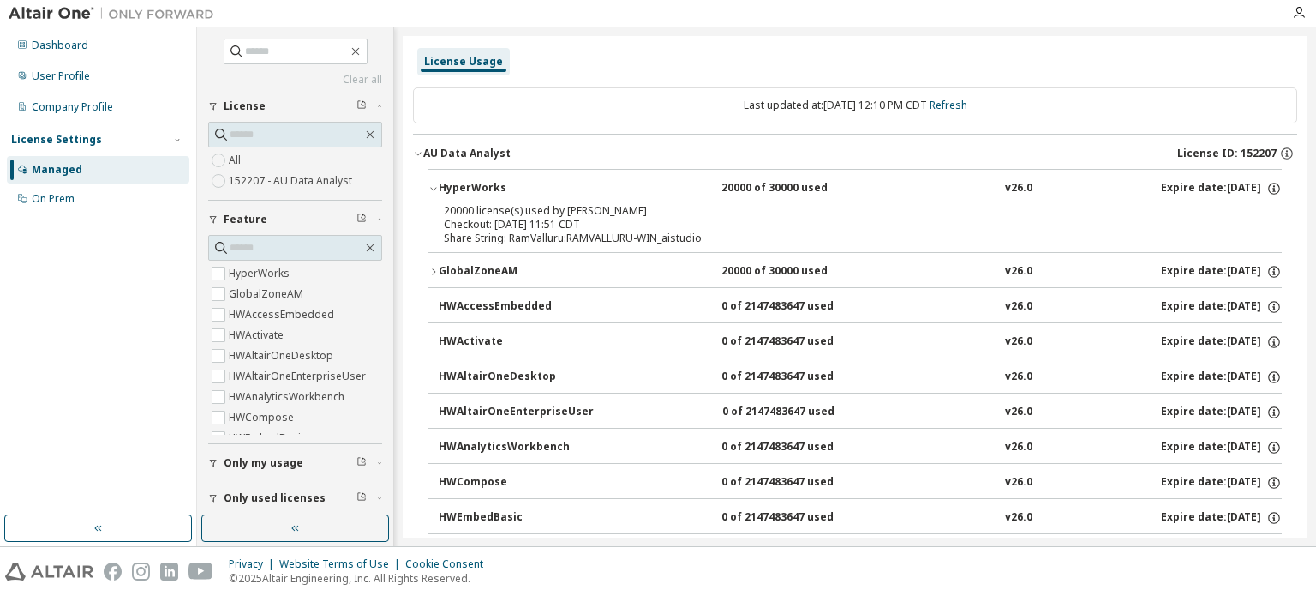
click at [725, 189] on div "20000 of 30000 used" at bounding box center [798, 188] width 154 height 15
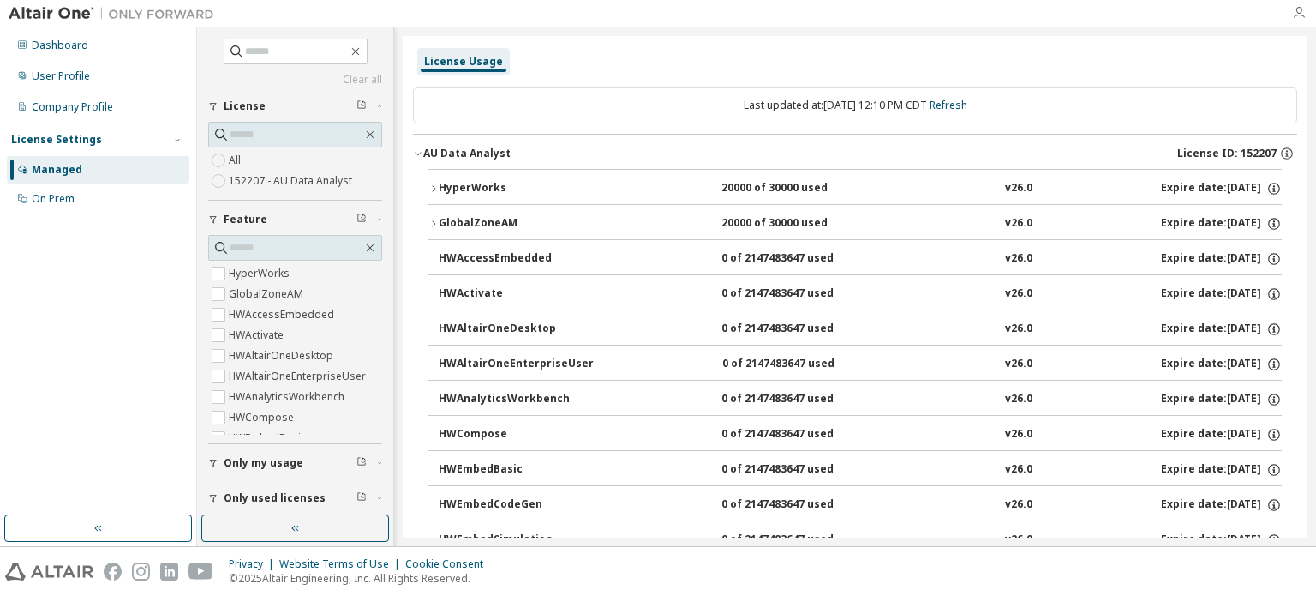
click at [1299, 7] on icon "button" at bounding box center [1299, 13] width 14 height 14
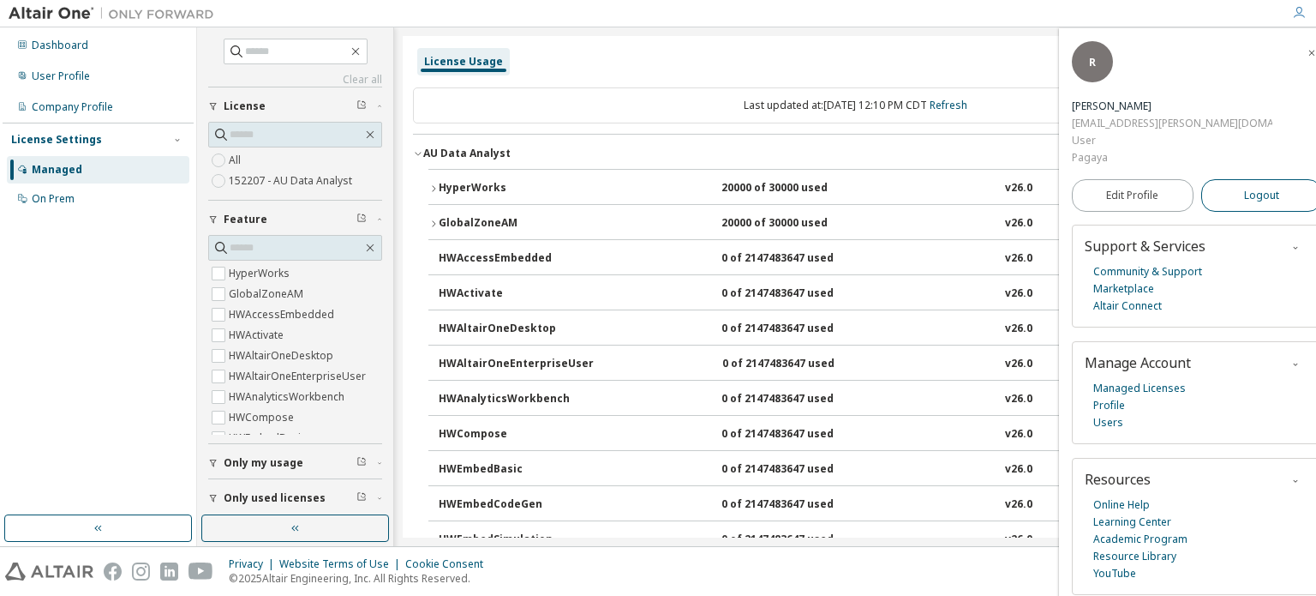
click at [1244, 187] on span "Logout" at bounding box center [1261, 195] width 35 height 17
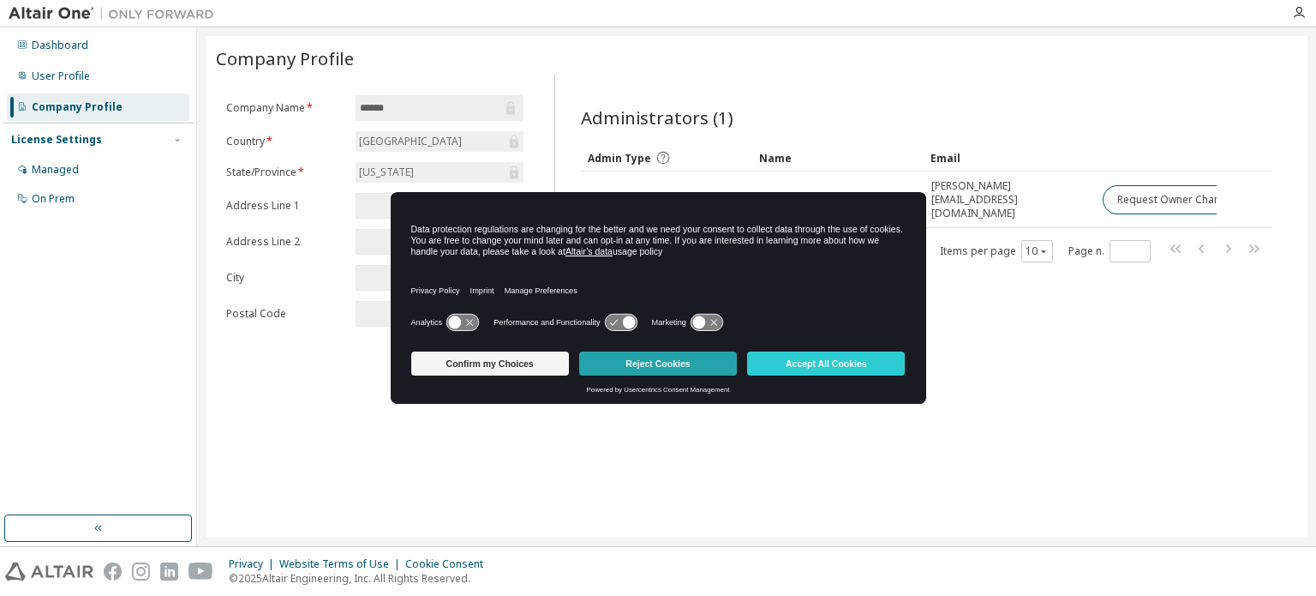
click at [627, 365] on button "Reject Cookies" at bounding box center [658, 363] width 158 height 24
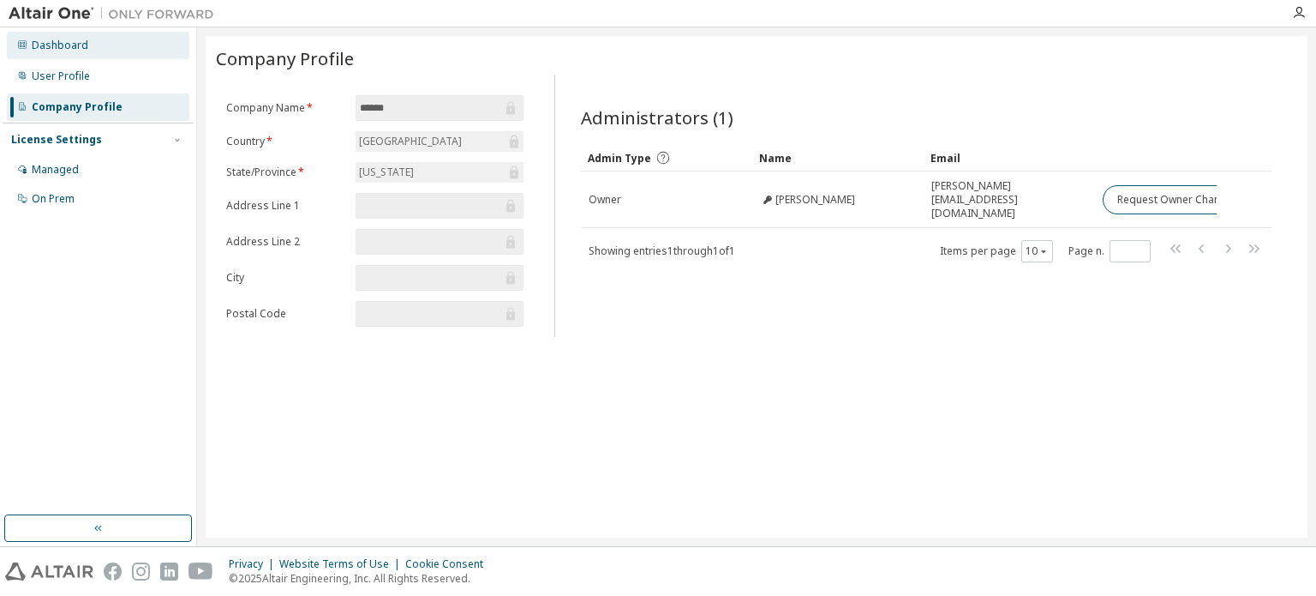
click at [61, 53] on div "Dashboard" at bounding box center [98, 45] width 183 height 27
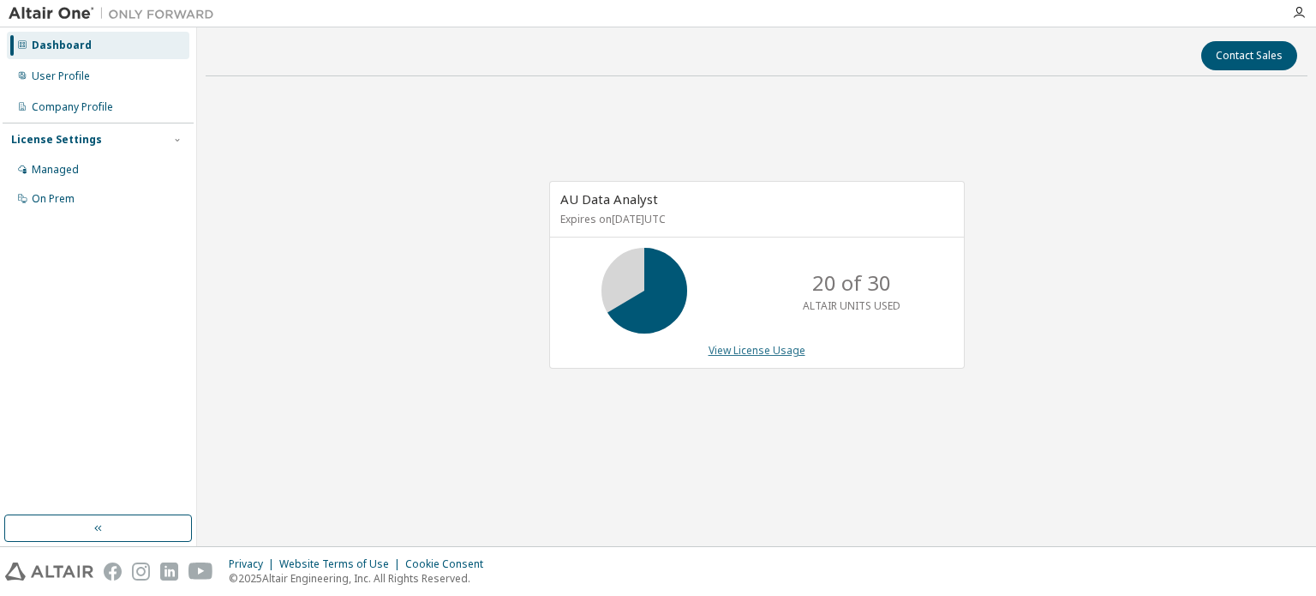
click at [721, 351] on link "View License Usage" at bounding box center [757, 350] width 97 height 15
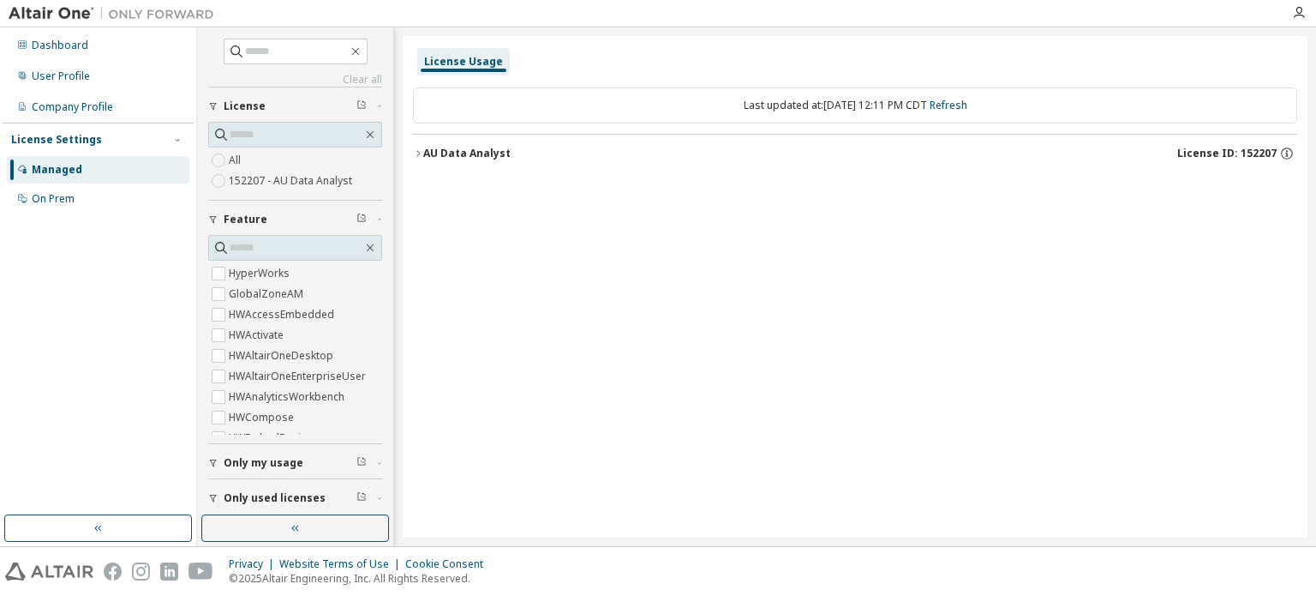
click at [470, 160] on button "AU Data Analyst License ID: 152207" at bounding box center [855, 154] width 884 height 38
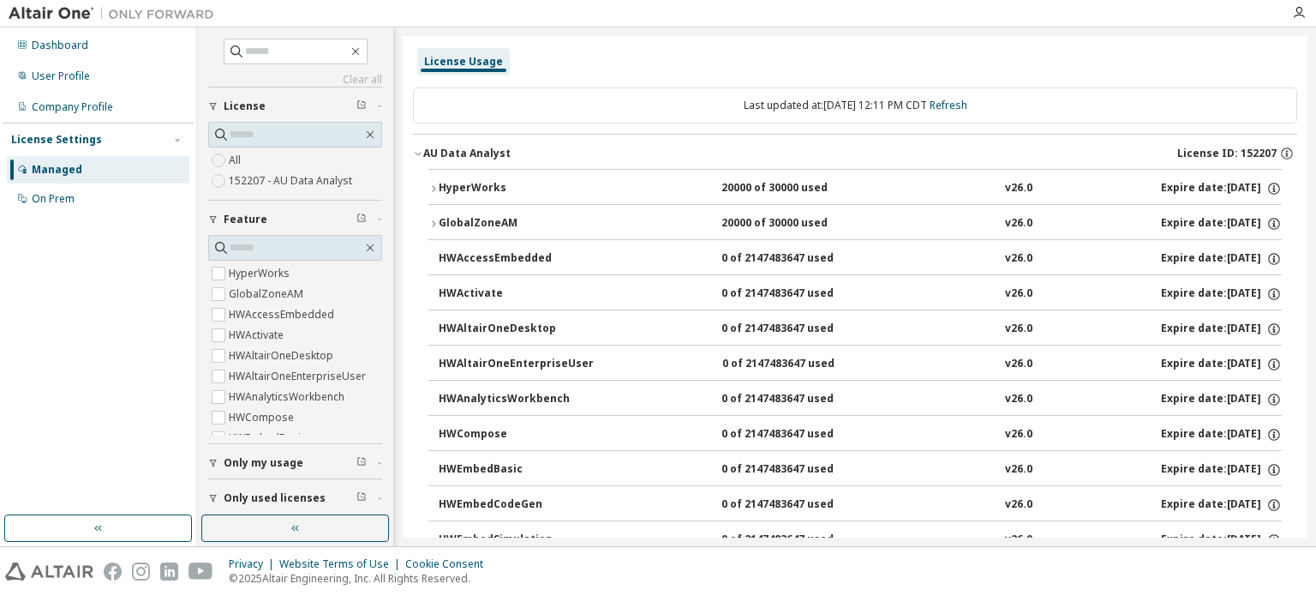
click at [949, 144] on button "AU Data Analyst License ID: 152207" at bounding box center [855, 154] width 884 height 38
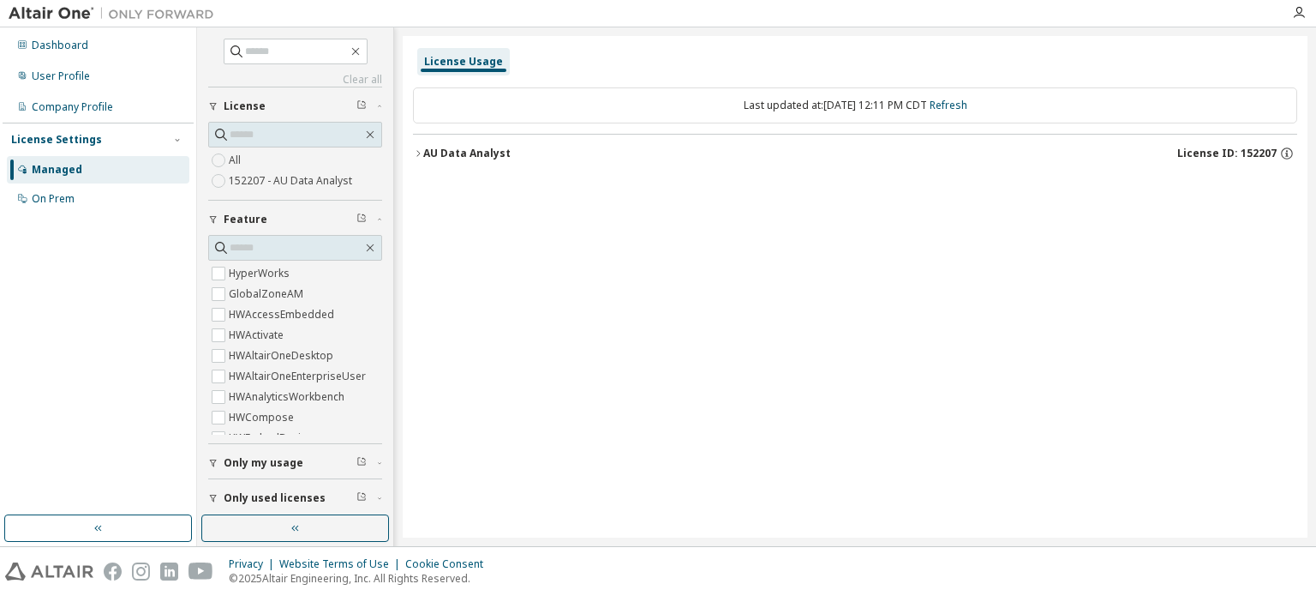
click at [254, 114] on button "License" at bounding box center [295, 106] width 174 height 38
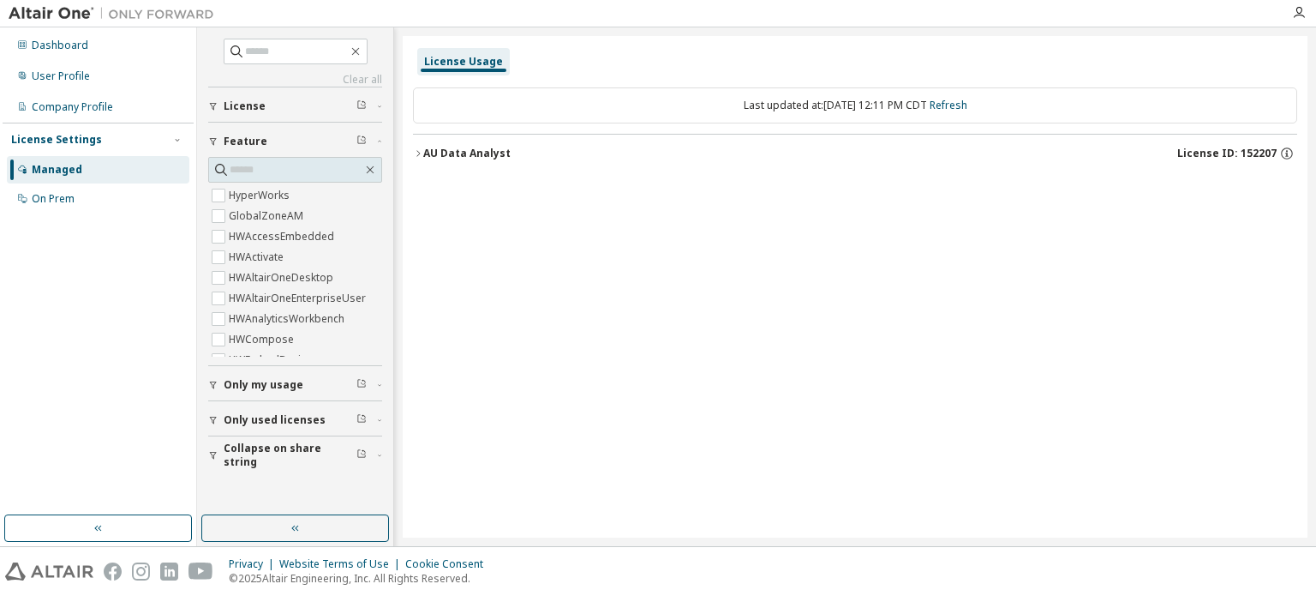
click at [254, 114] on button "License" at bounding box center [295, 106] width 174 height 38
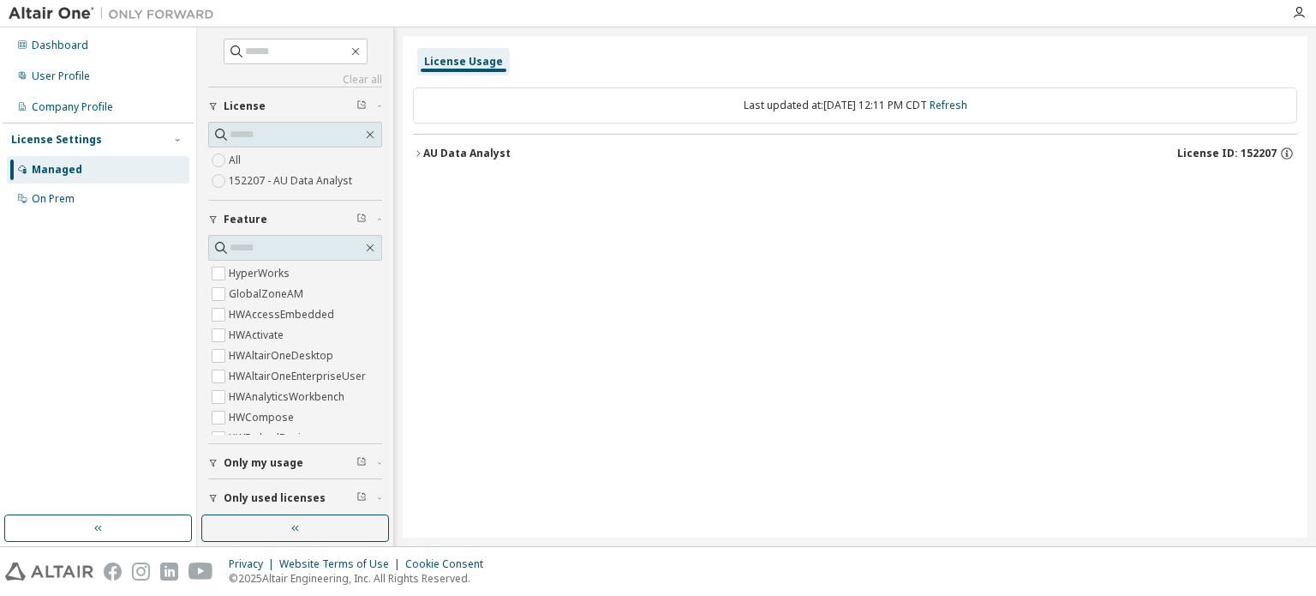
click at [264, 470] on button "Only my usage" at bounding box center [295, 463] width 174 height 38
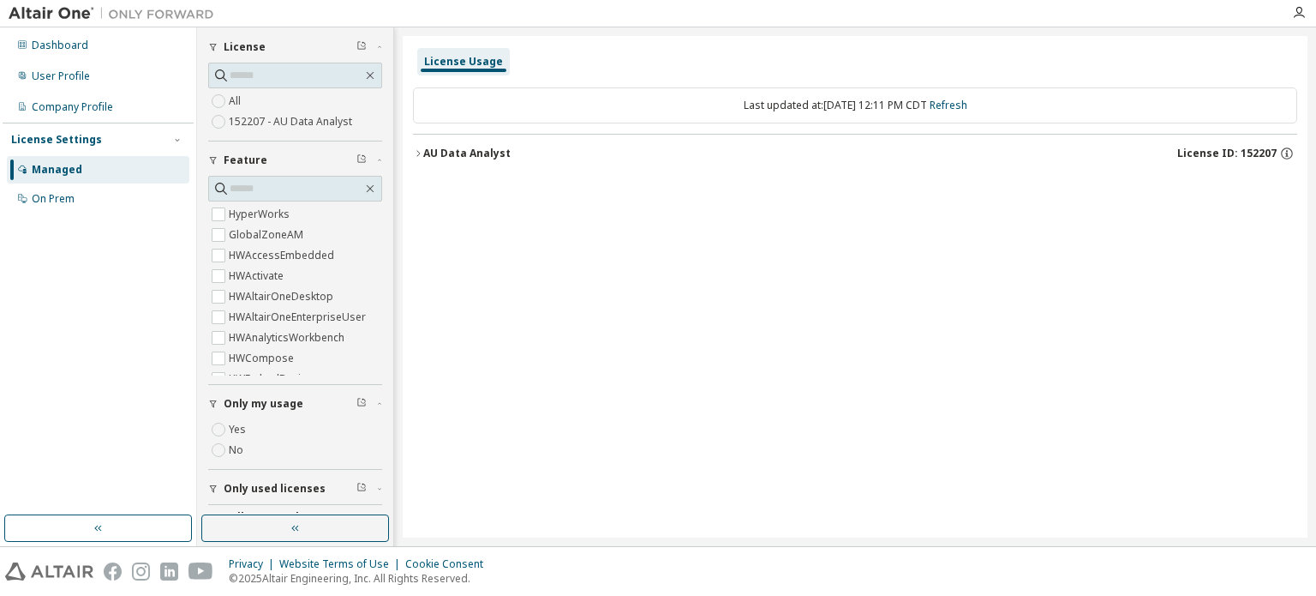
scroll to position [86, 0]
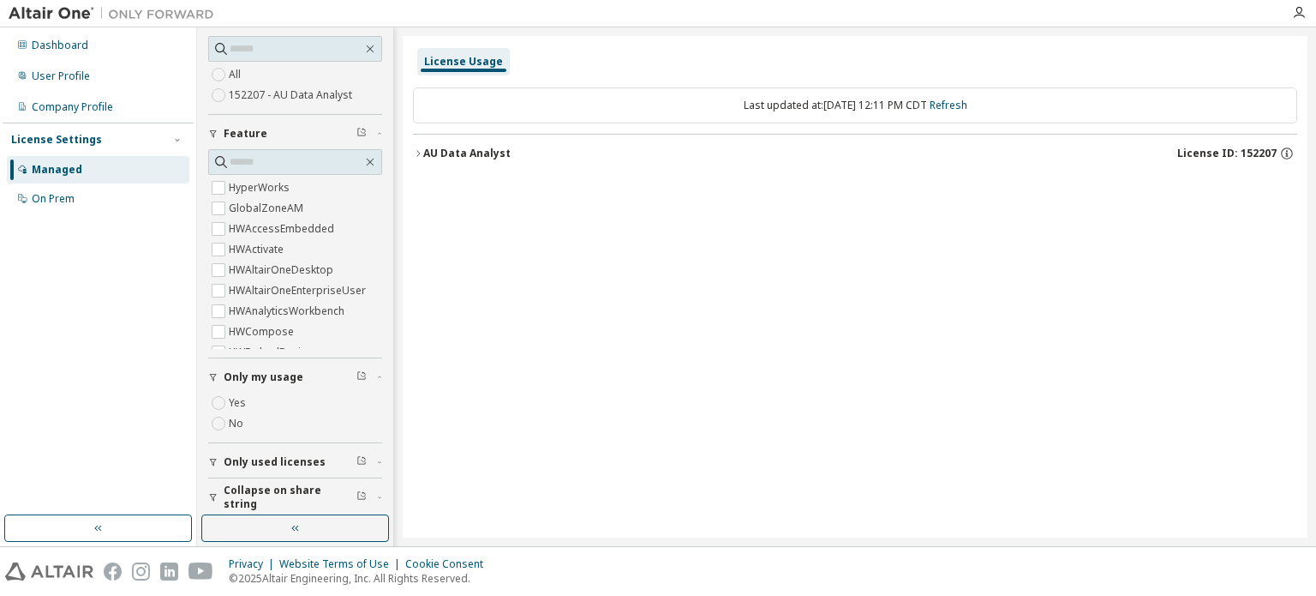
click at [484, 153] on div "AU Data Analyst" at bounding box center [466, 154] width 87 height 14
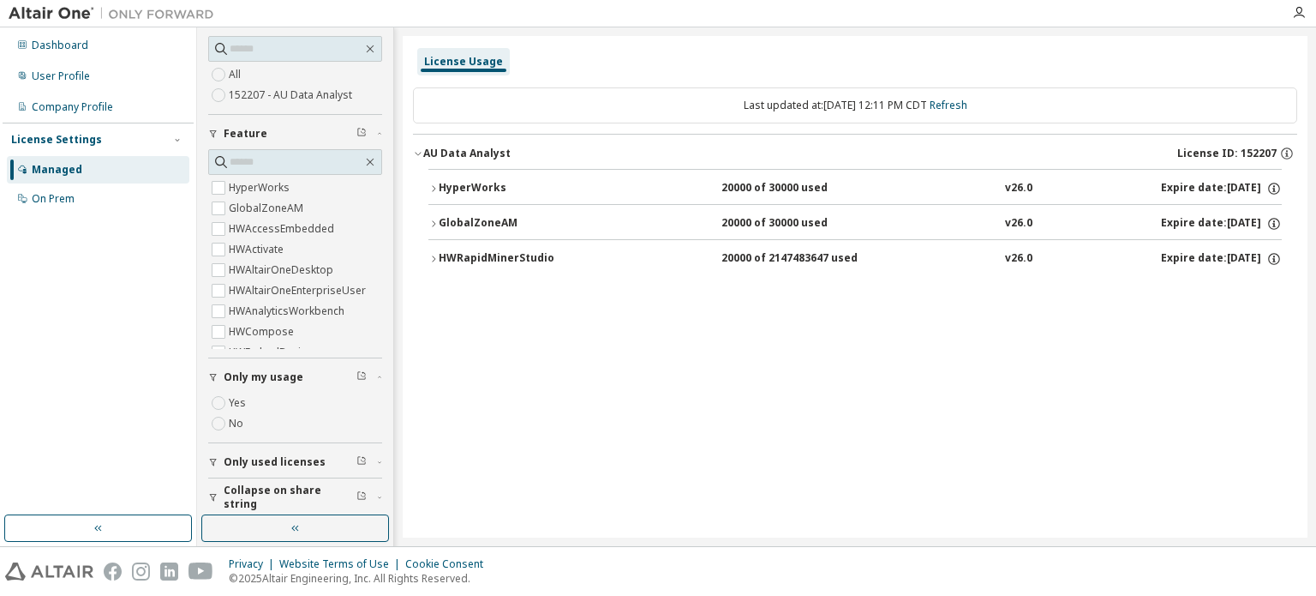
click at [484, 153] on div "AU Data Analyst" at bounding box center [466, 154] width 87 height 14
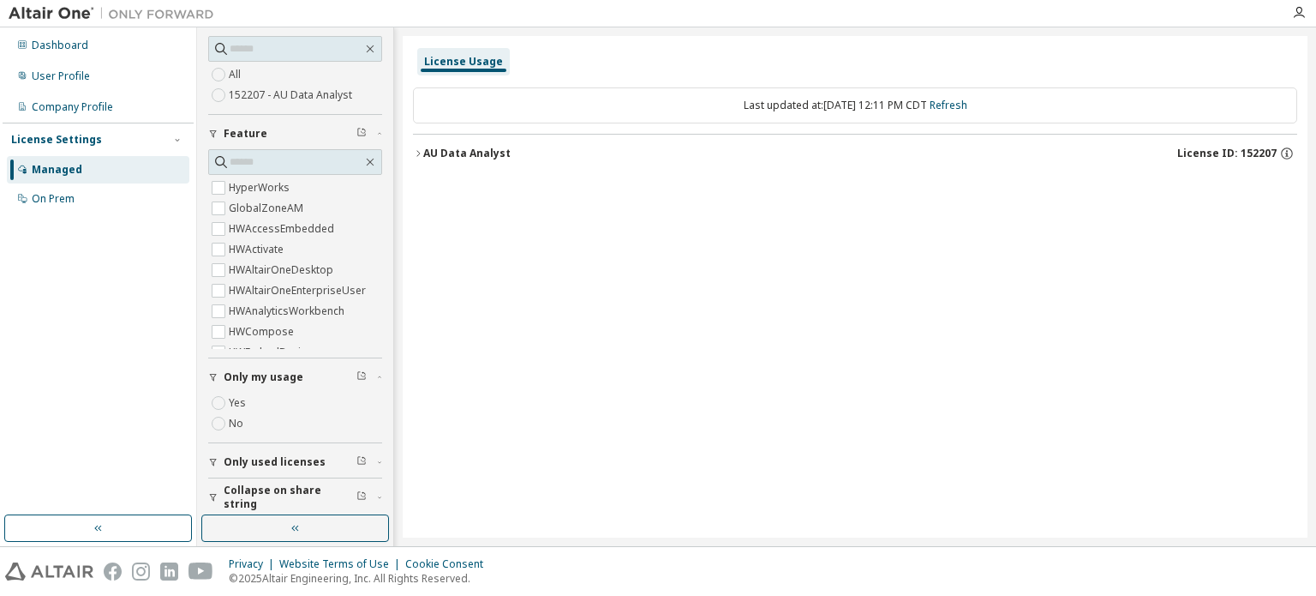
click at [244, 465] on span "Only used licenses" at bounding box center [275, 462] width 102 height 14
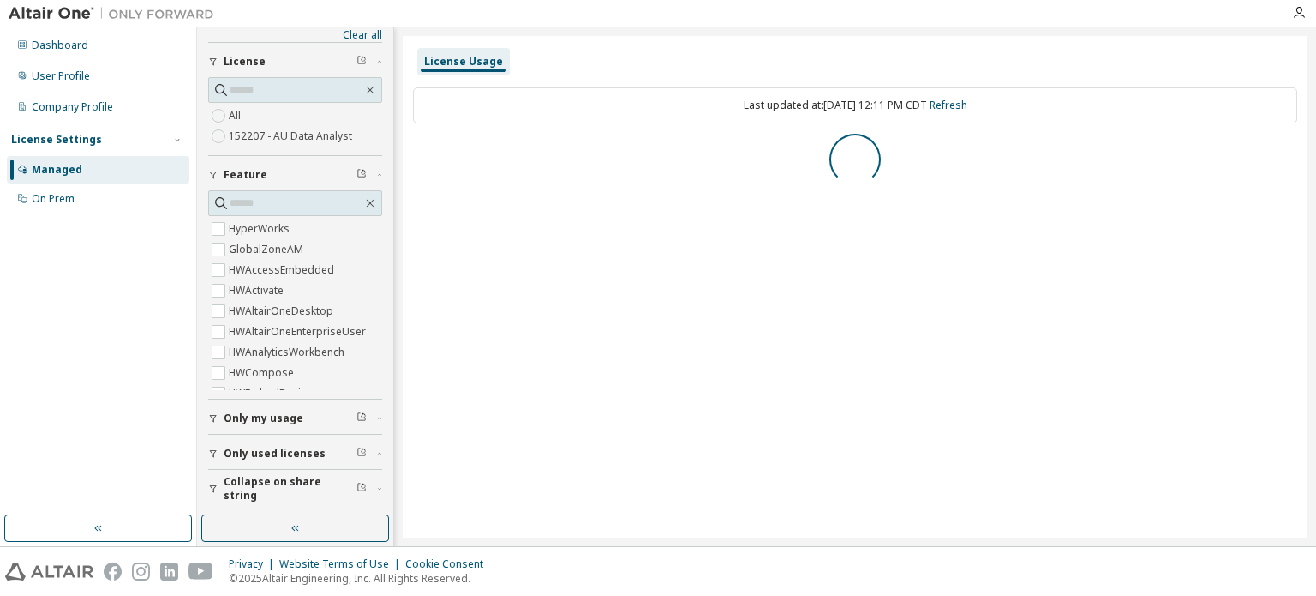
scroll to position [0, 0]
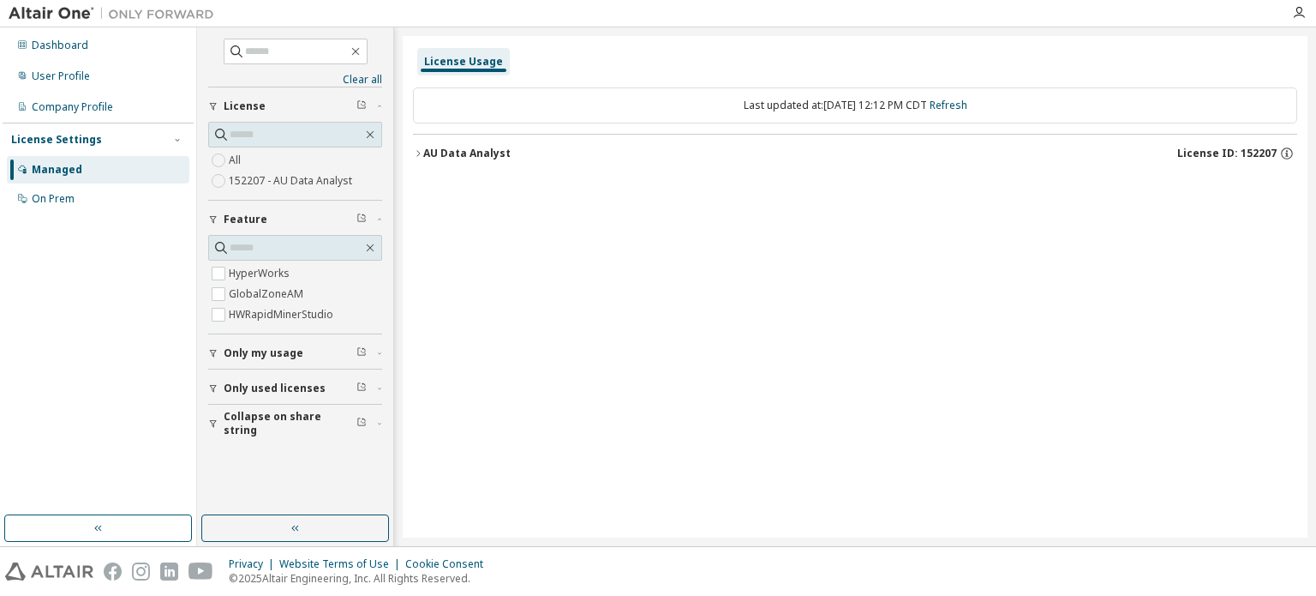
click at [502, 152] on div "AU Data Analyst" at bounding box center [466, 154] width 87 height 14
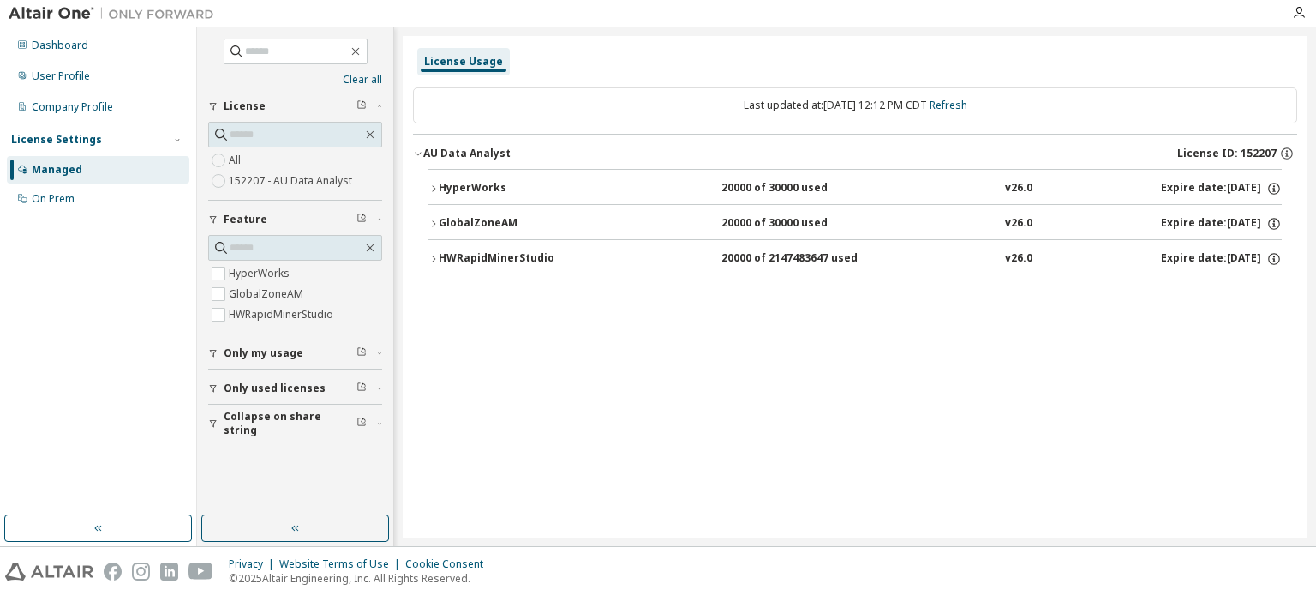
drag, startPoint x: 482, startPoint y: 183, endPoint x: 484, endPoint y: 212, distance: 29.2
click at [484, 212] on div "HyperWorks 20000 of 30000 used v26.0 Expire date: 2026-07-23 GlobalZoneAM 20000…" at bounding box center [854, 221] width 853 height 105
click at [482, 260] on div "HWRapidMinerStudio" at bounding box center [516, 258] width 154 height 15
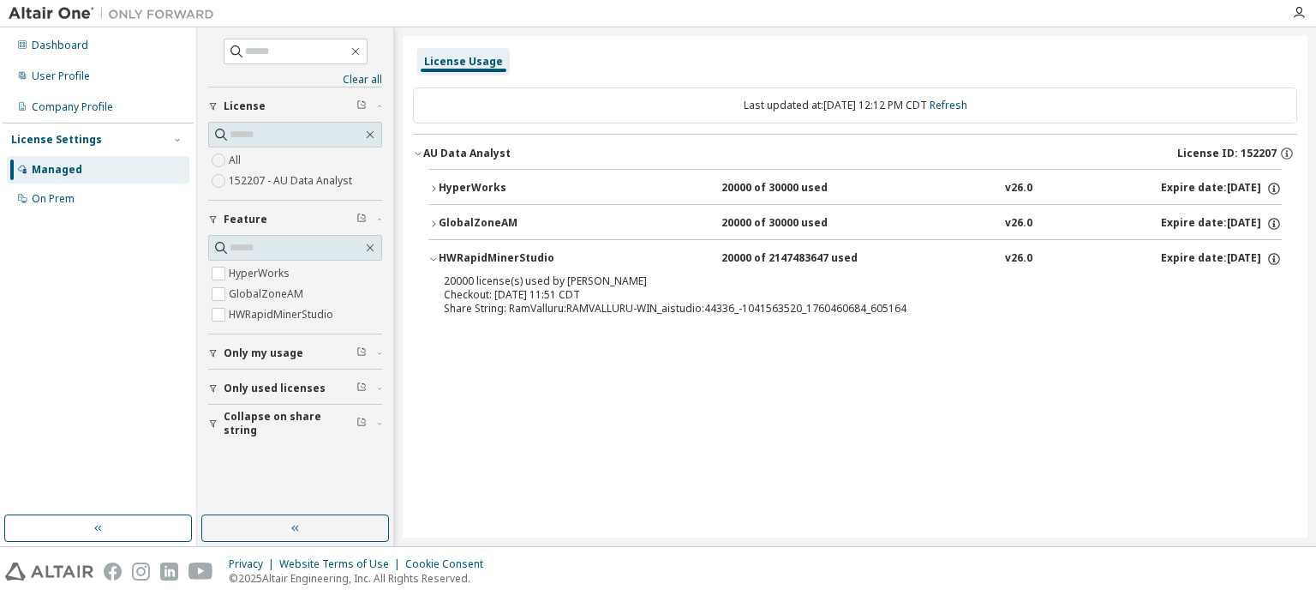
click at [482, 260] on div "HWRapidMinerStudio" at bounding box center [516, 258] width 154 height 15
